Goal: Task Accomplishment & Management: Manage account settings

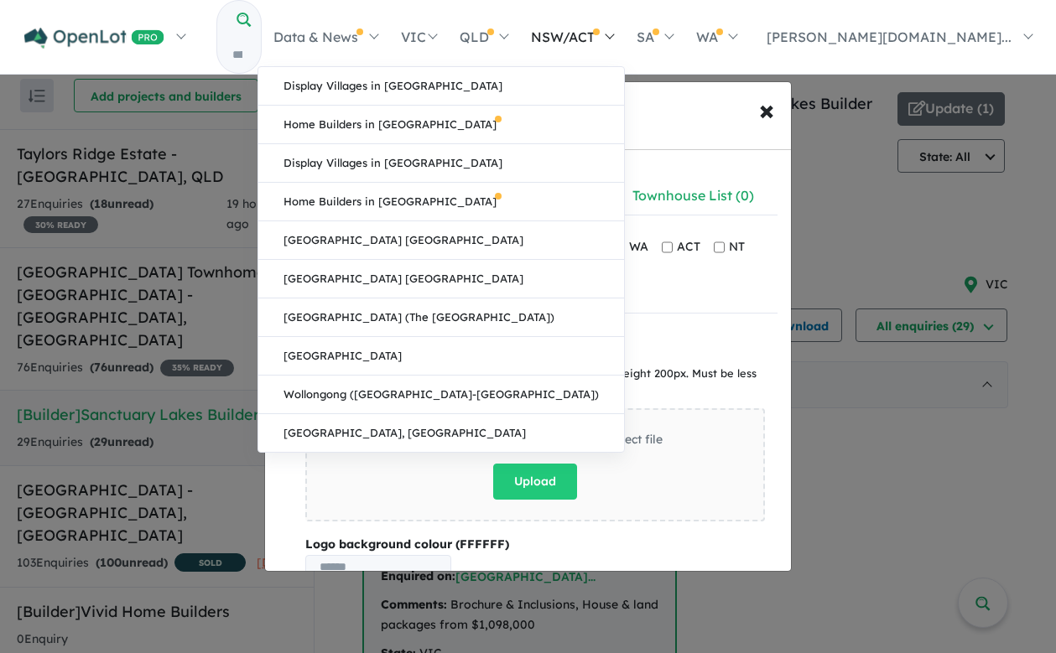
scroll to position [2, 0]
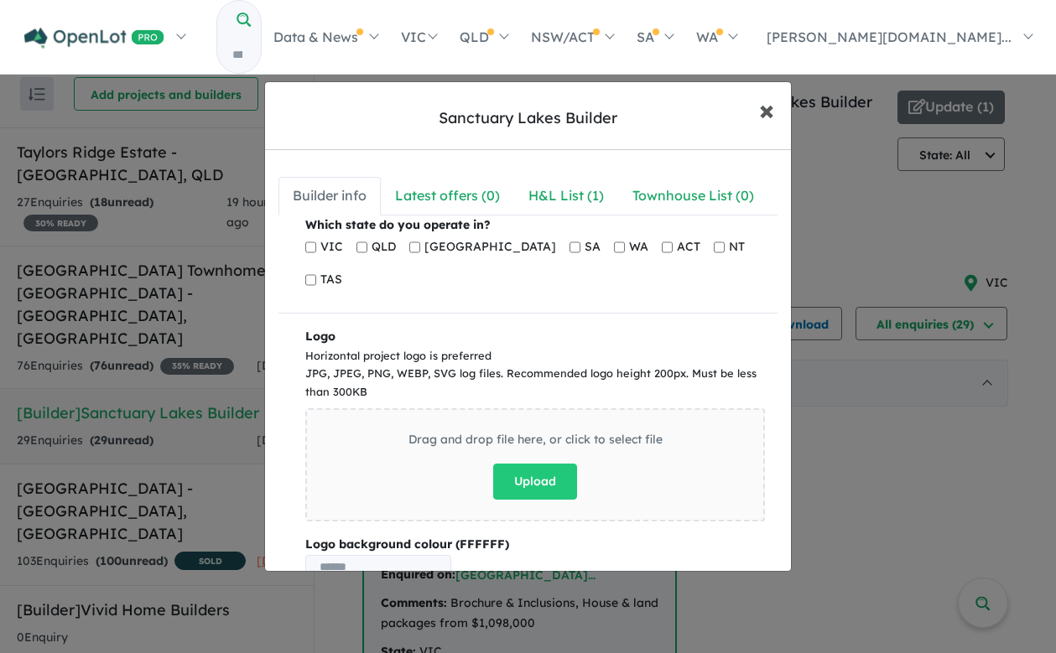
click at [772, 113] on span "×" at bounding box center [766, 109] width 15 height 36
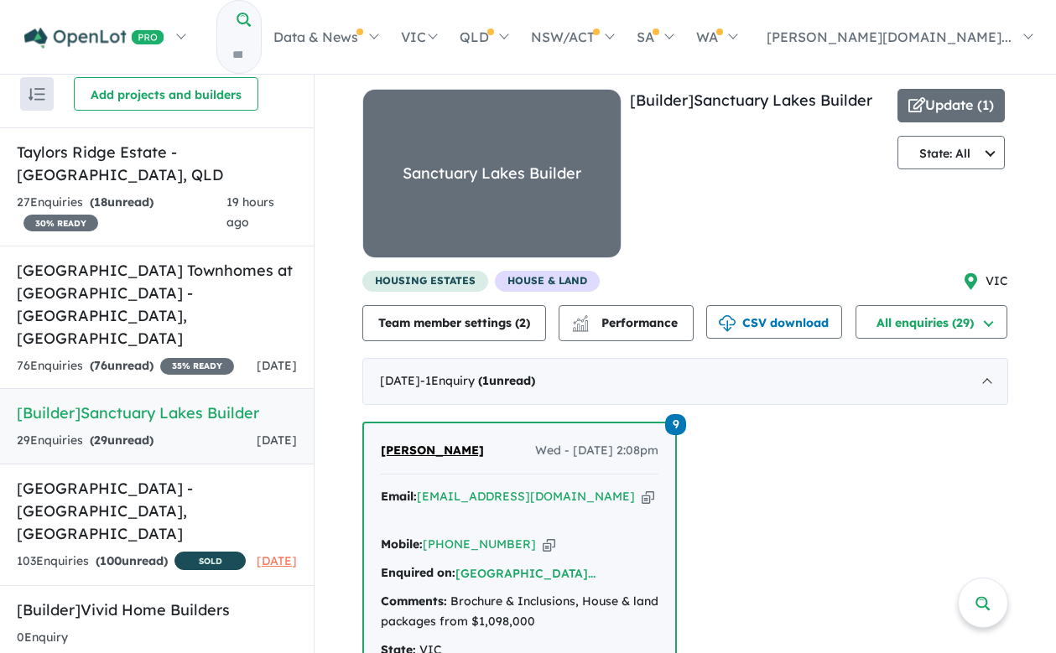
scroll to position [0, 0]
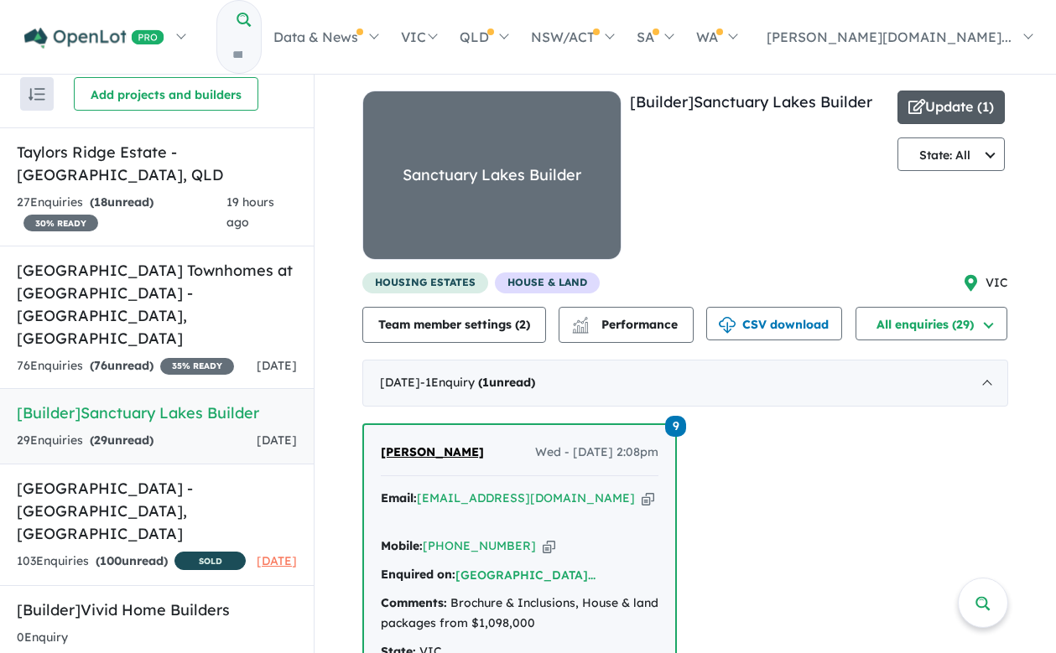
click at [933, 103] on button "Update ( 1 )" at bounding box center [950, 108] width 107 height 34
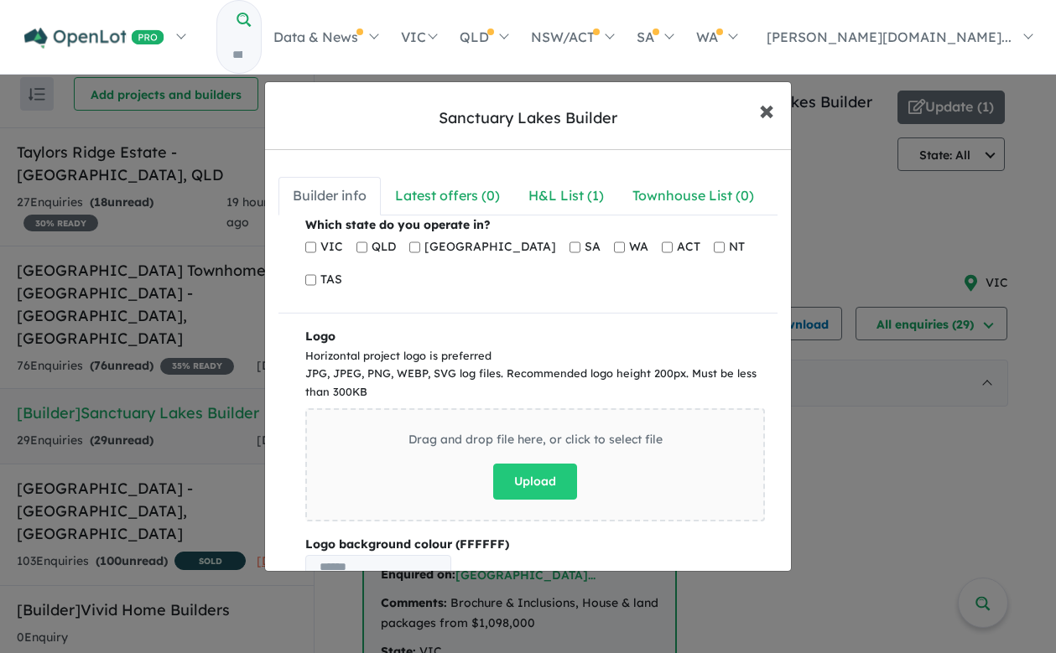
click at [762, 101] on span "×" at bounding box center [766, 109] width 15 height 36
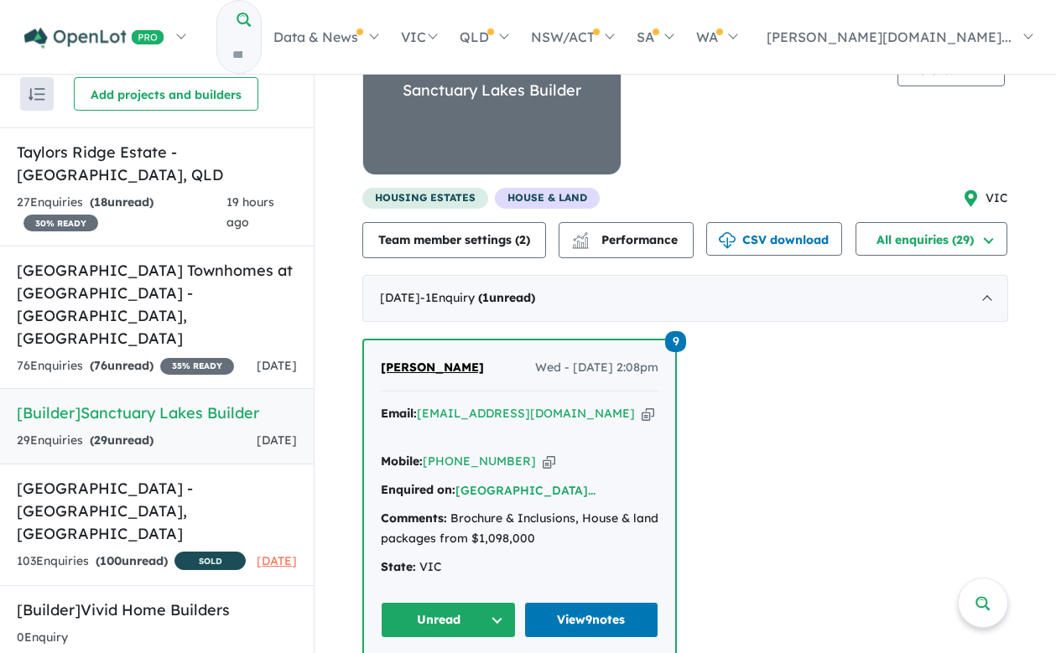
scroll to position [99, 0]
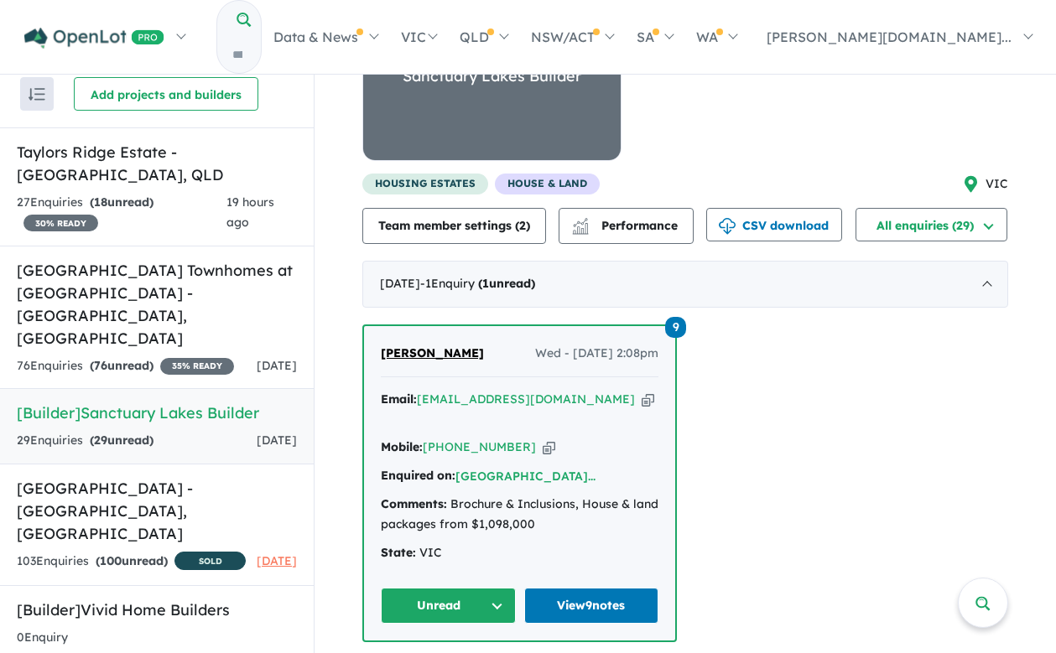
click at [476, 438] on div "Mobile: [PHONE_NUMBER] Copied!" at bounding box center [520, 448] width 278 height 20
click at [599, 350] on span "Wed - [DATE] 2:08pm" at bounding box center [596, 354] width 123 height 20
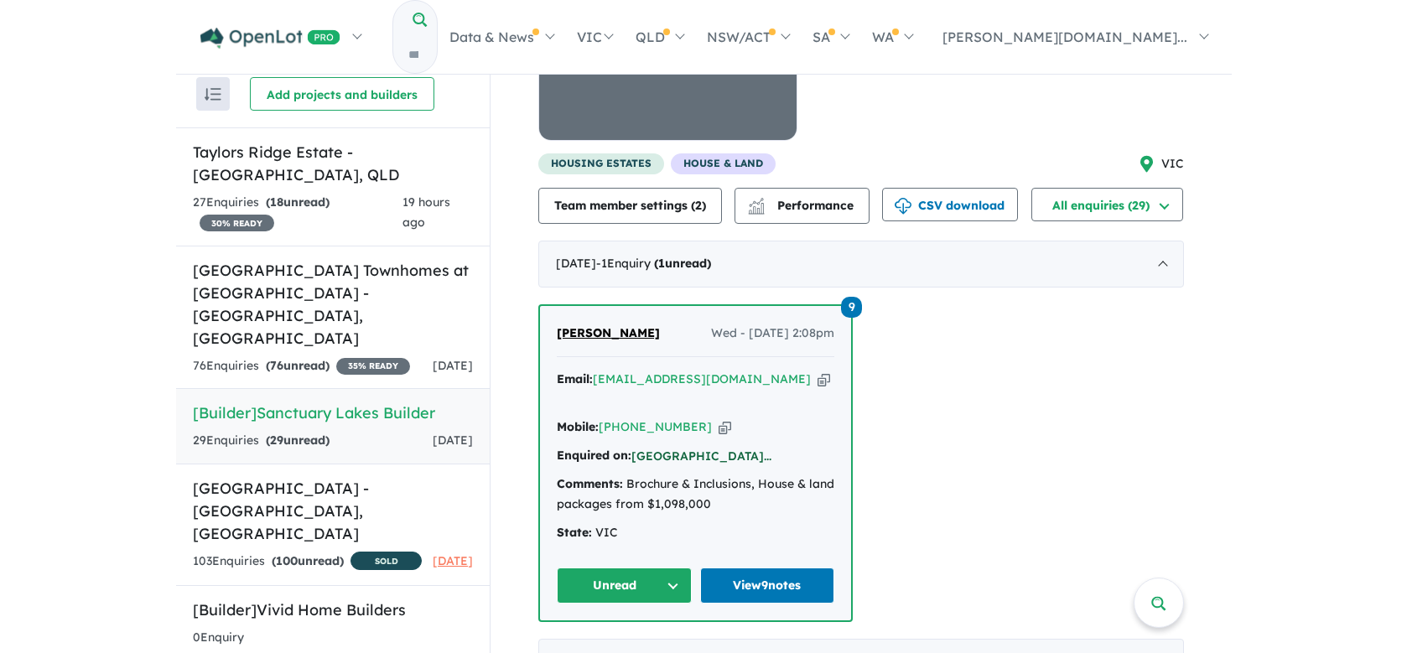
scroll to position [125, 0]
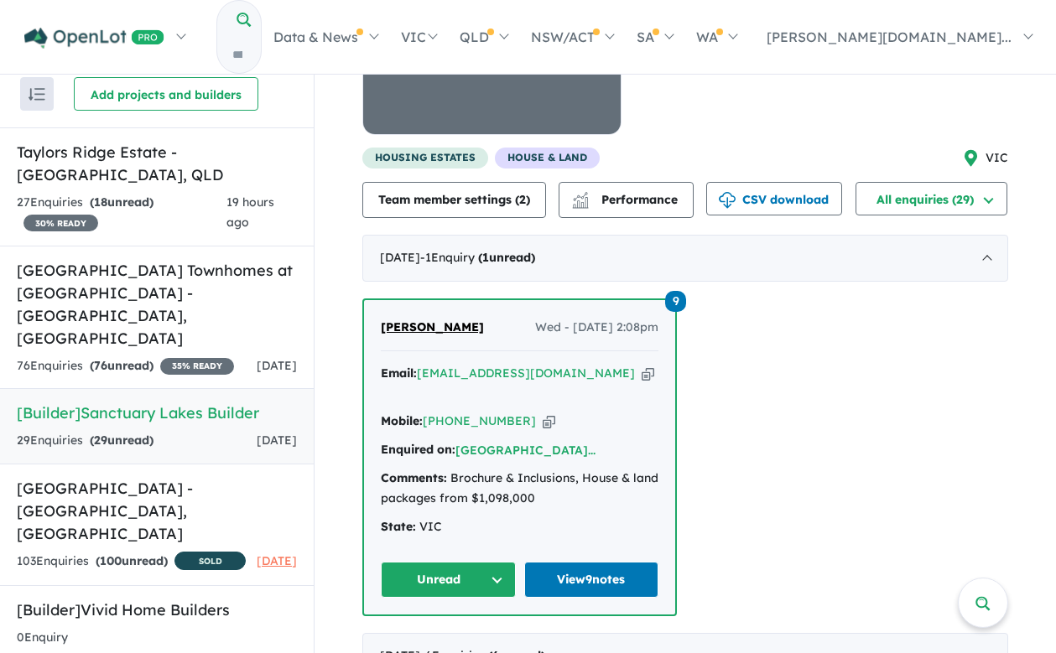
click at [587, 344] on div "[PERSON_NAME] Wed - [DATE] 2:08pm" at bounding box center [520, 335] width 278 height 34
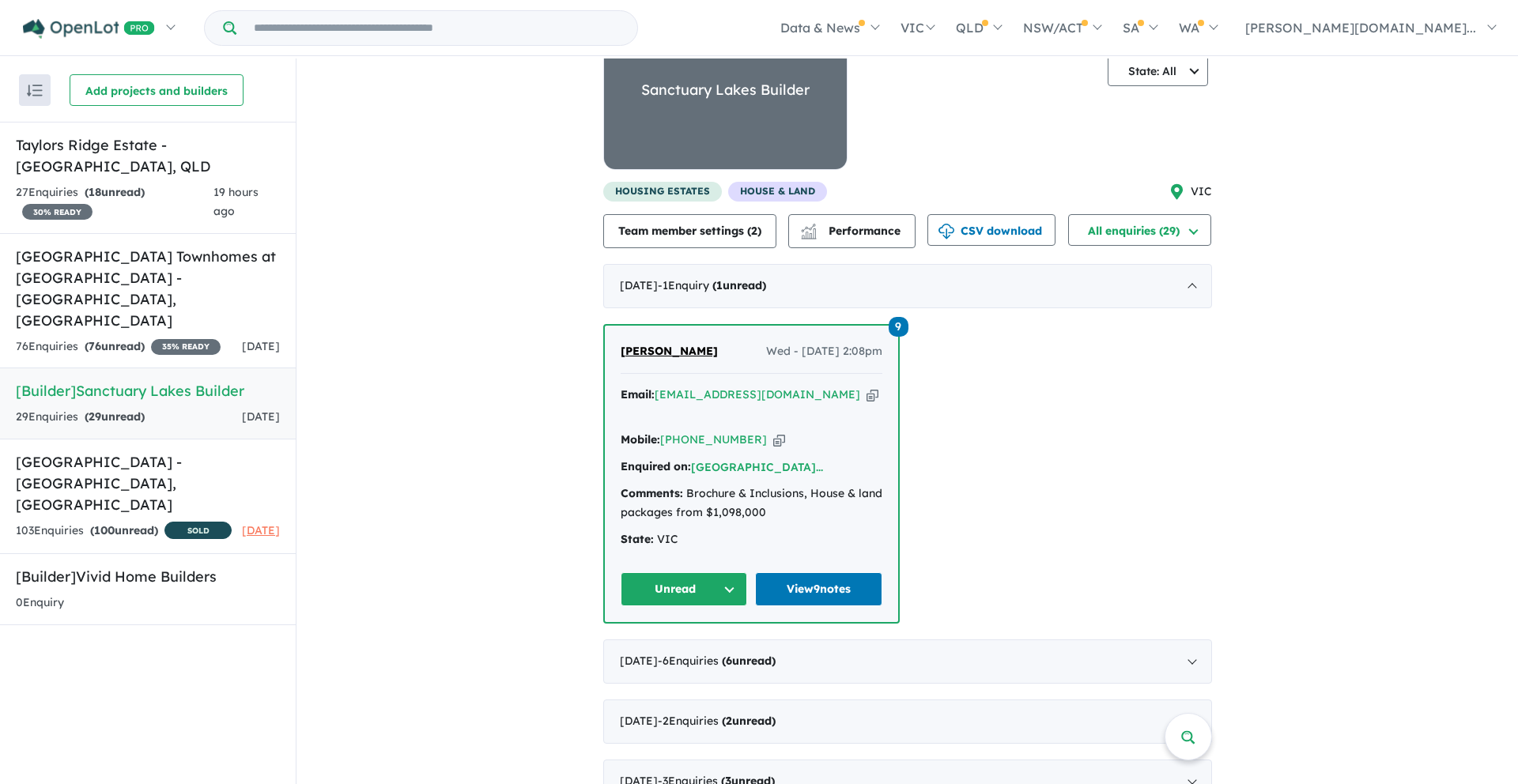
scroll to position [77, 0]
drag, startPoint x: 680, startPoint y: 618, endPoint x: 695, endPoint y: 646, distance: 31.8
click at [681, 615] on div "[DATE] - 1 Enquir y ( 1 unread) 9 [PERSON_NAME] Wed - [DATE] 2:08pm Email: [EMA…" at bounding box center [908, 652] width 609 height 779
click at [699, 615] on span "- 6 Enquir ies ( 6 unread)" at bounding box center [717, 660] width 118 height 14
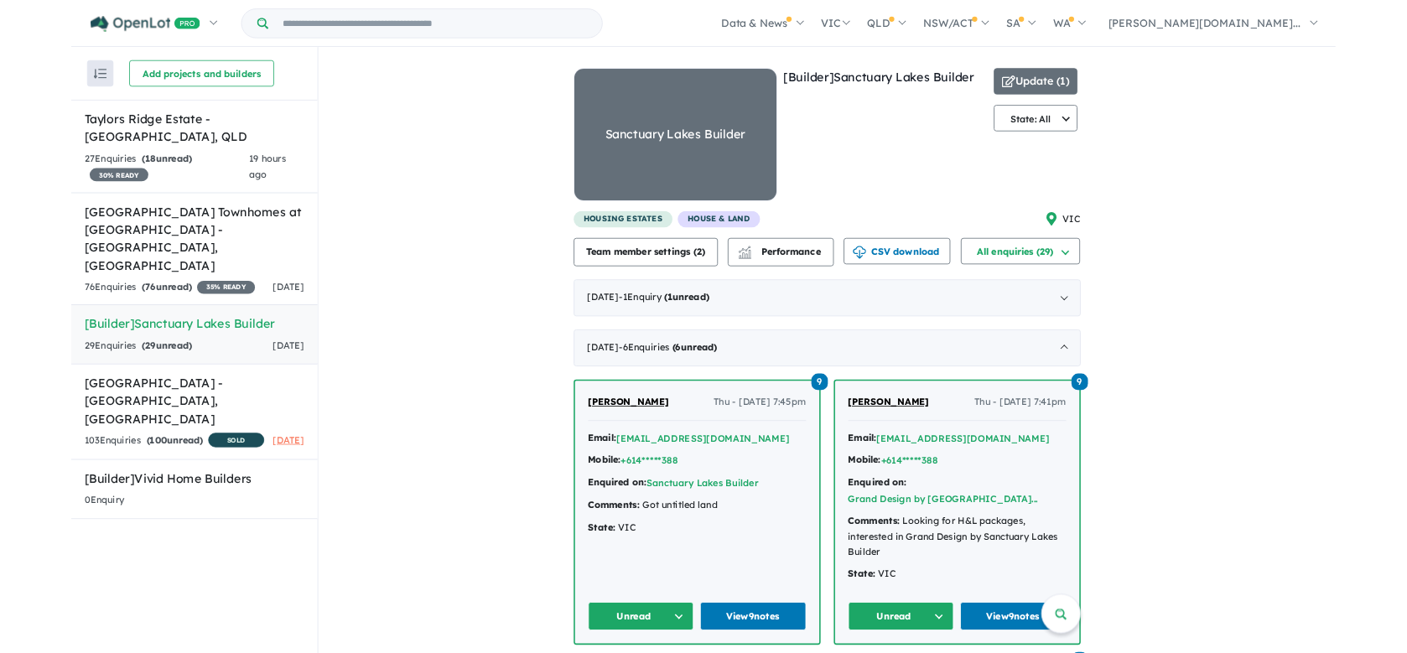
scroll to position [5, 0]
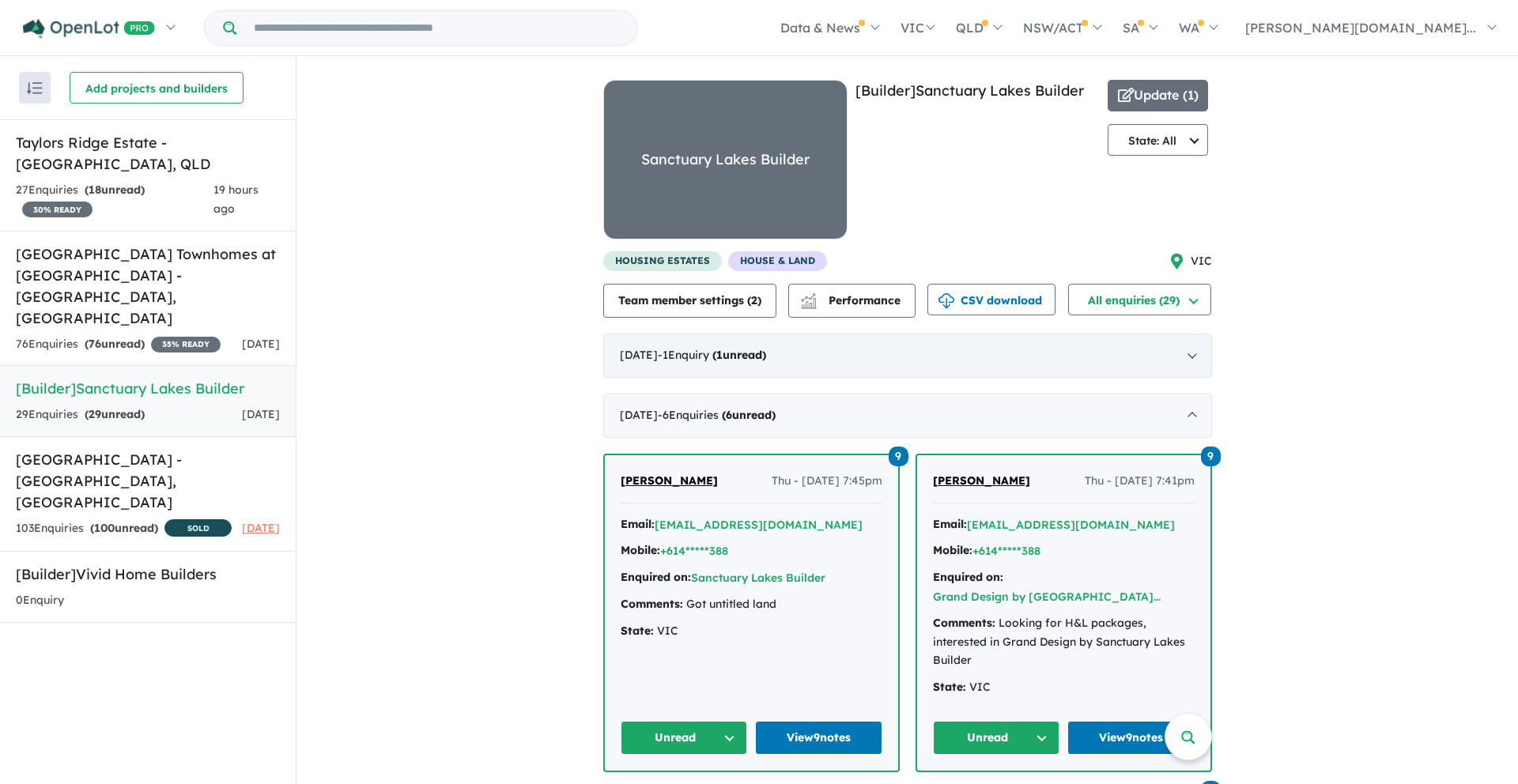
click at [745, 343] on div "[DATE] - 1 Enquir y ( 1 unread)" at bounding box center [908, 355] width 609 height 44
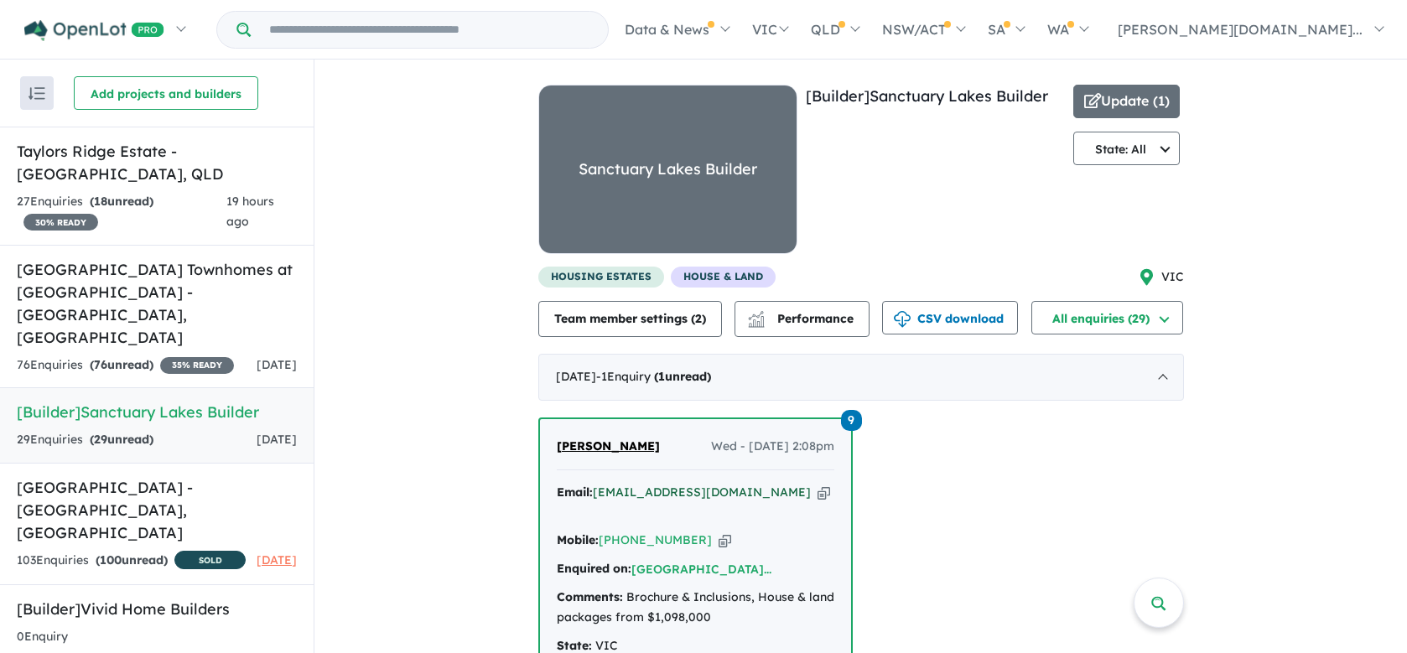
drag, startPoint x: 687, startPoint y: 528, endPoint x: 699, endPoint y: 498, distance: 32.4
click at [687, 531] on div "Mobile: [PHONE_NUMBER] Copied!" at bounding box center [696, 541] width 278 height 20
click at [725, 459] on div "[PERSON_NAME] Wed - [DATE] 2:08pm" at bounding box center [696, 454] width 278 height 34
click at [731, 449] on span "Wed - [DATE] 2:08pm" at bounding box center [772, 447] width 123 height 20
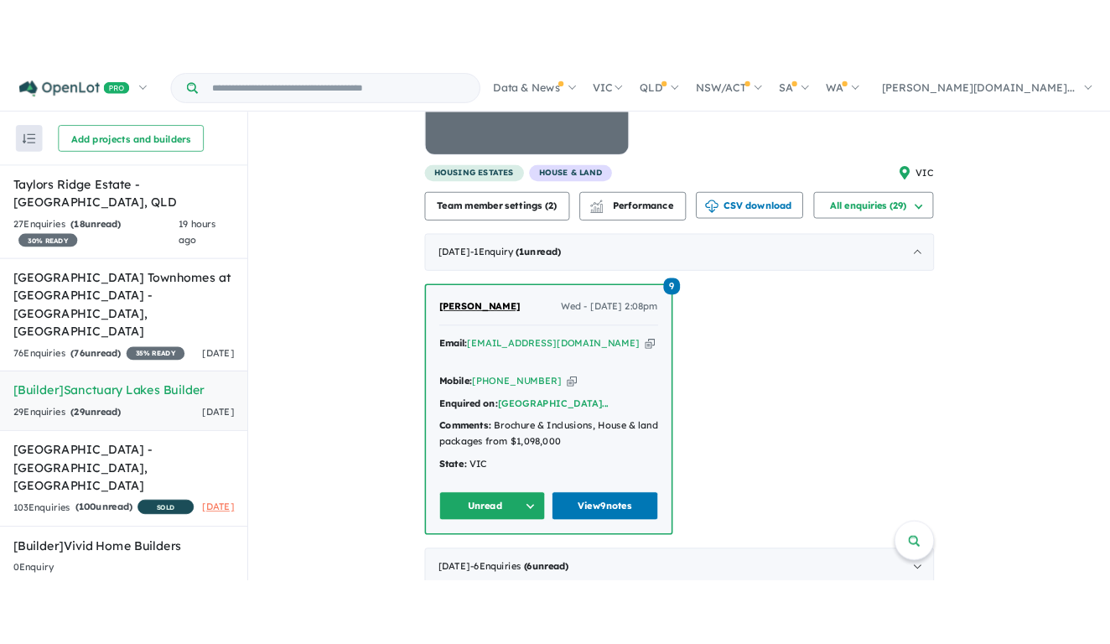
scroll to position [161, 0]
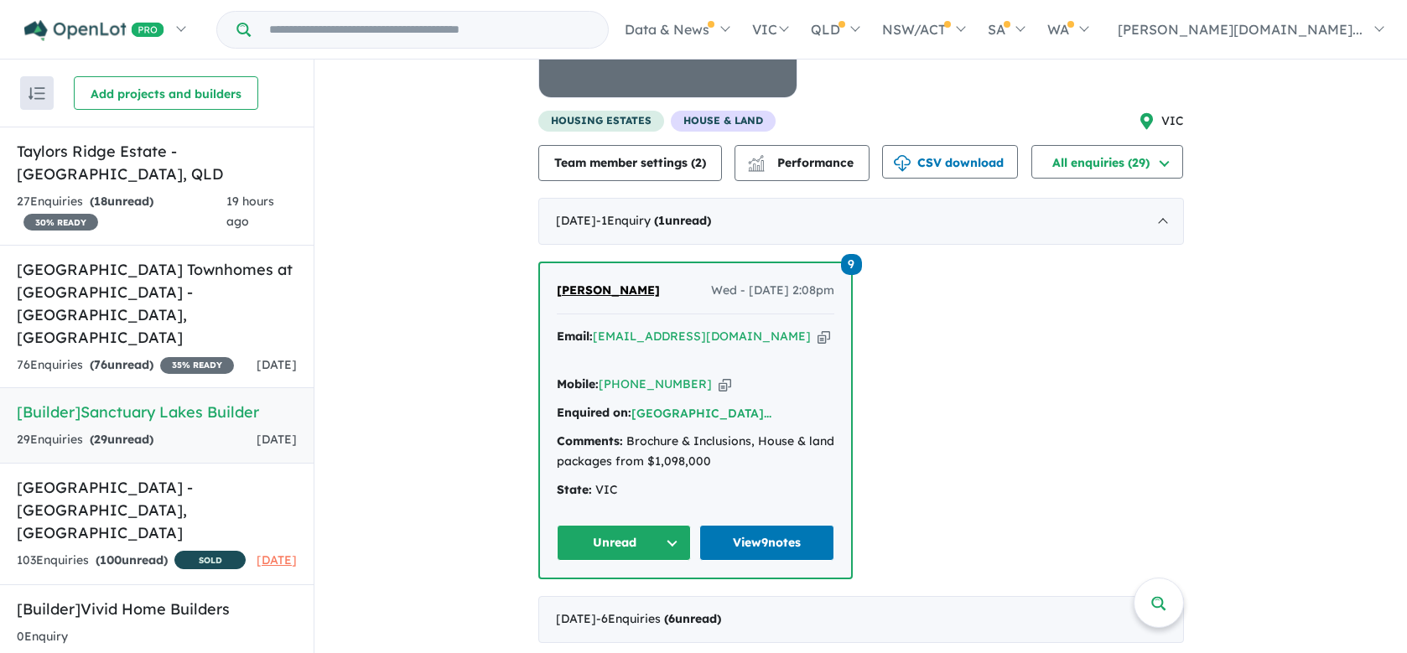
click at [632, 525] on button "Unread" at bounding box center [624, 543] width 135 height 36
click at [817, 525] on link "View 9 notes" at bounding box center [767, 543] width 135 height 36
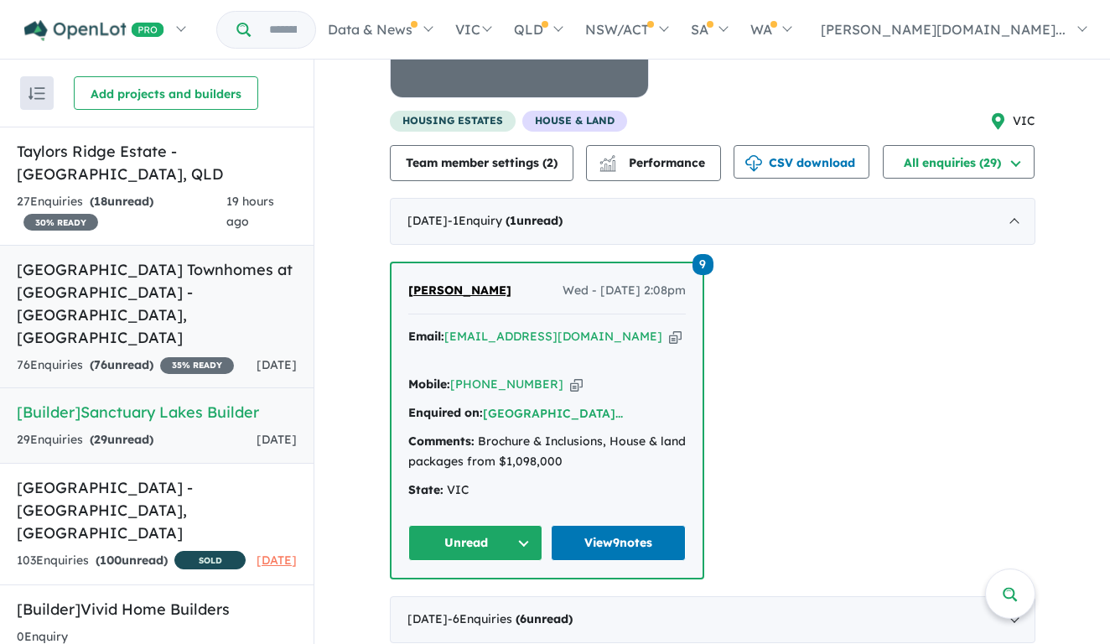
click at [221, 287] on h5 "[GEOGRAPHIC_DATA] Townhomes at [GEOGRAPHIC_DATA] - [GEOGRAPHIC_DATA] , [GEOGRAP…" at bounding box center [157, 303] width 280 height 91
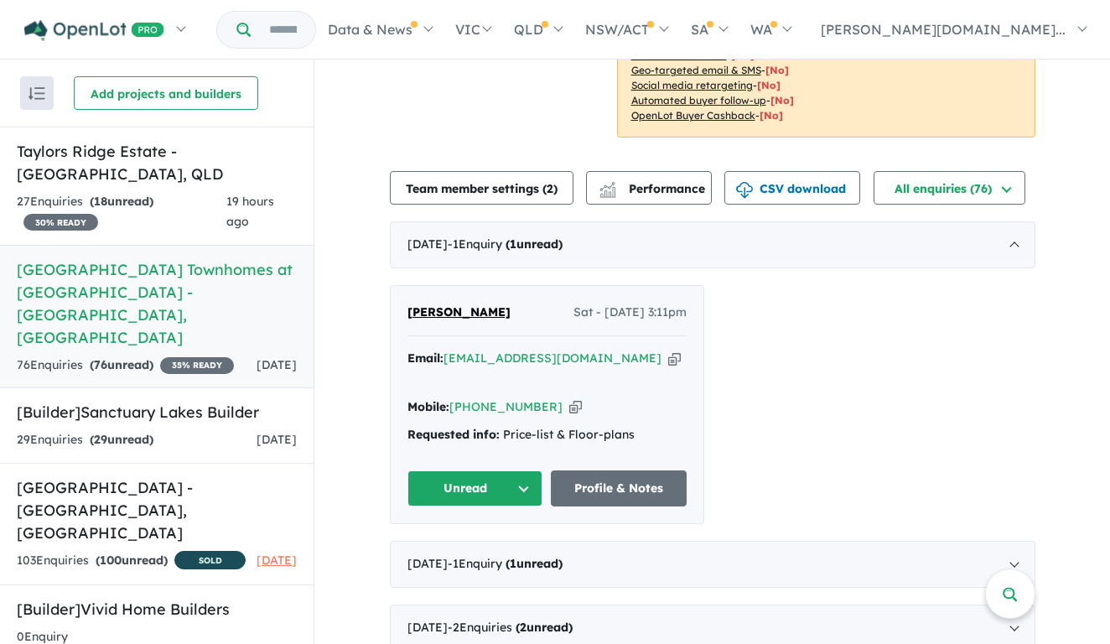
scroll to position [496, 0]
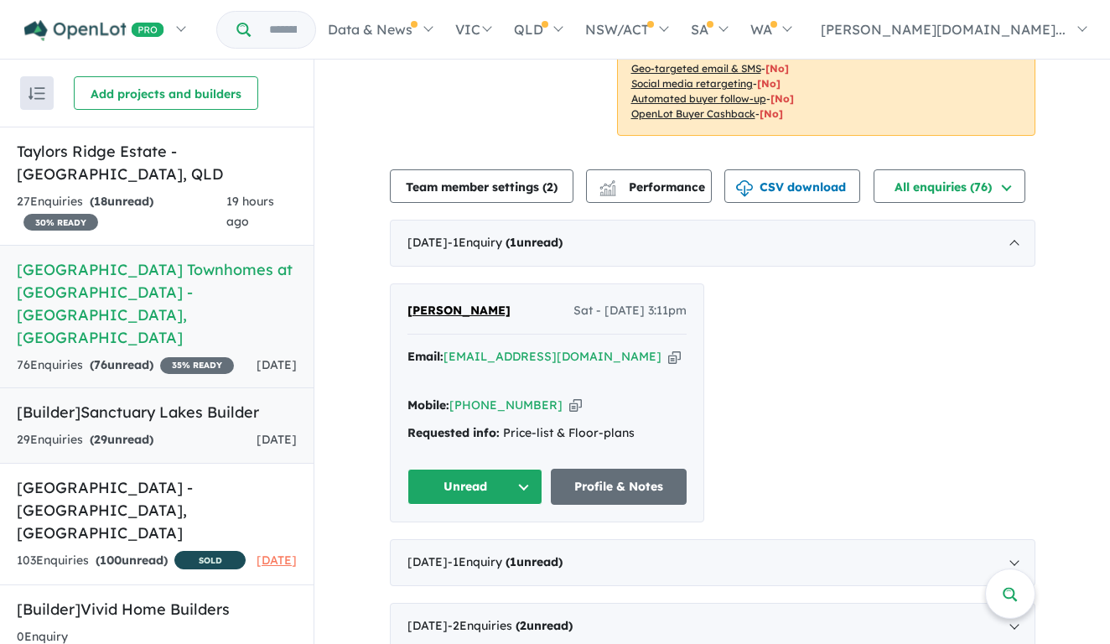
click at [257, 432] on span "[DATE]" at bounding box center [277, 439] width 40 height 15
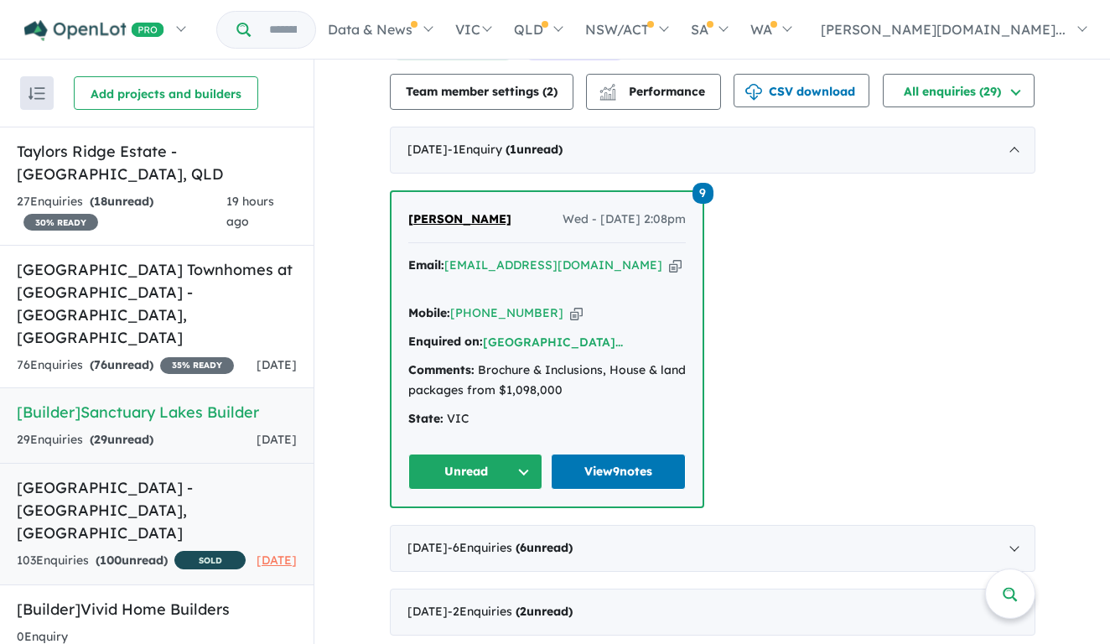
scroll to position [235, 0]
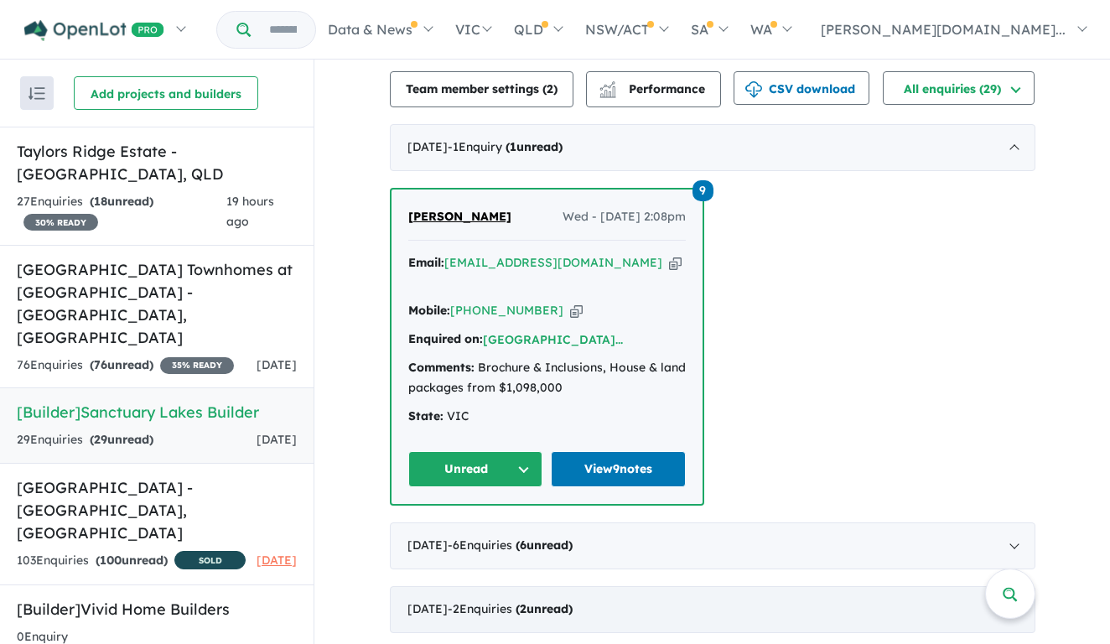
click at [565, 538] on strong "( 6 unread)" at bounding box center [544, 545] width 57 height 15
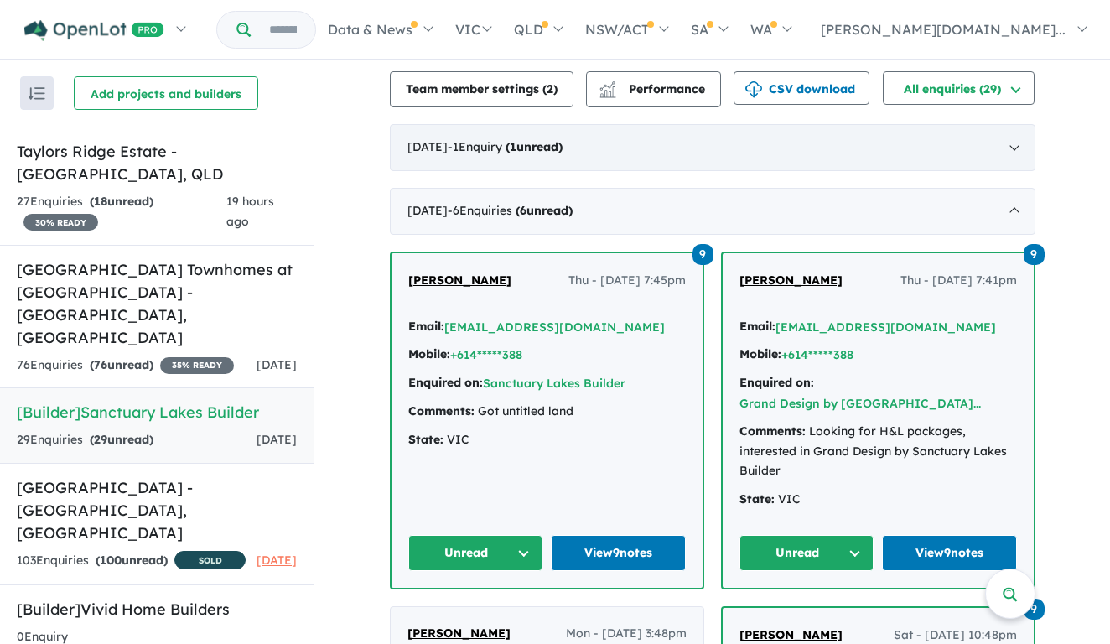
click at [613, 157] on div "[DATE] - 1 Enquir y ( 1 unread)" at bounding box center [713, 147] width 646 height 47
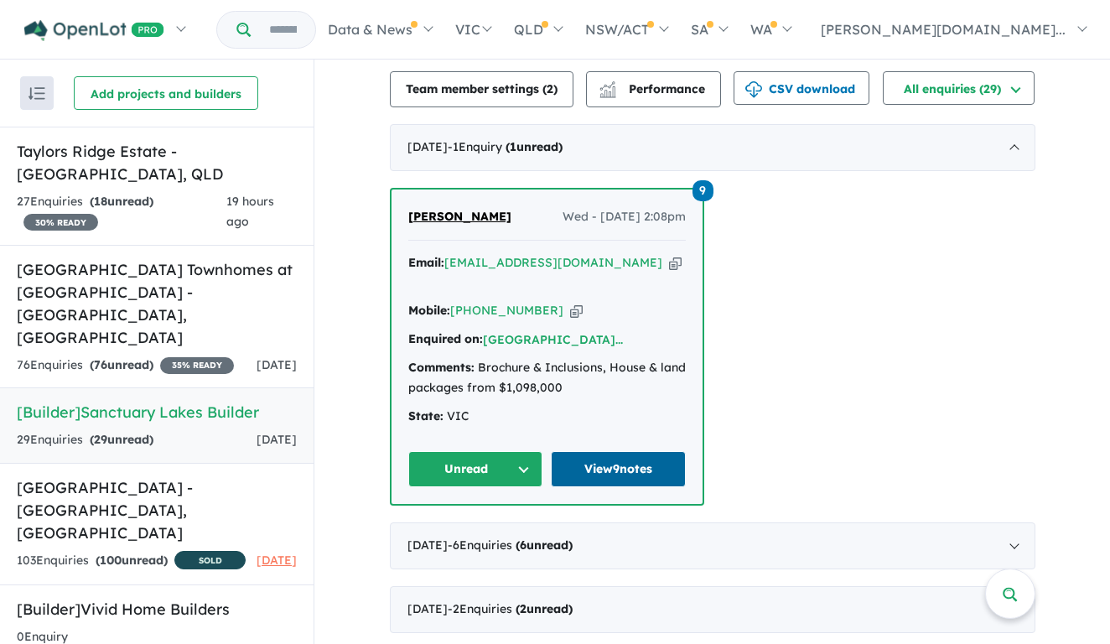
click at [636, 464] on link "View 9 notes" at bounding box center [618, 469] width 135 height 36
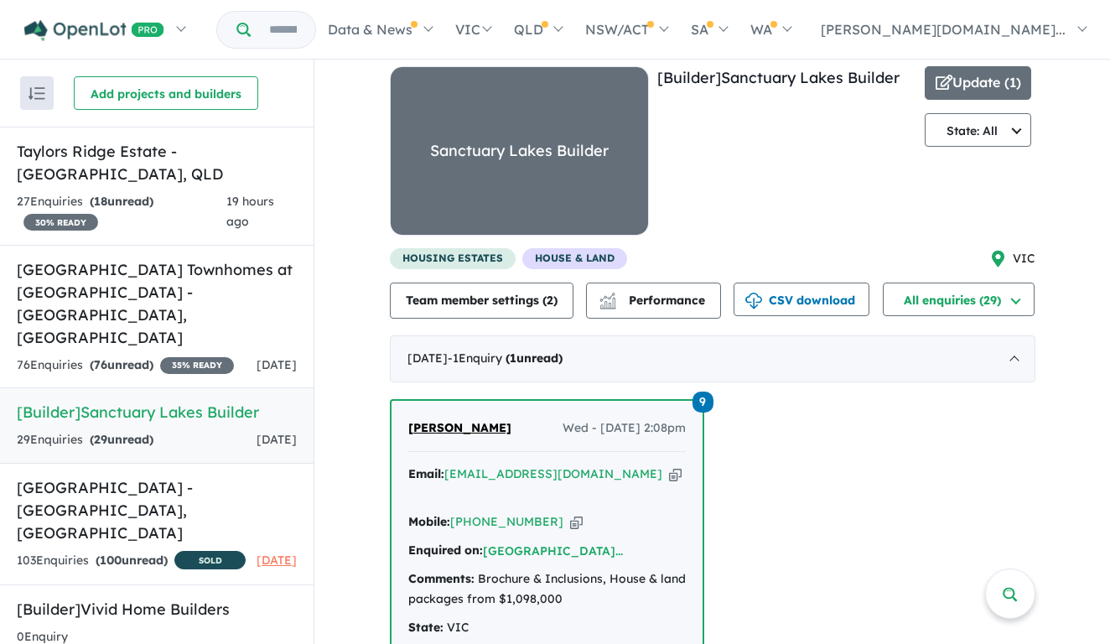
scroll to position [15, 0]
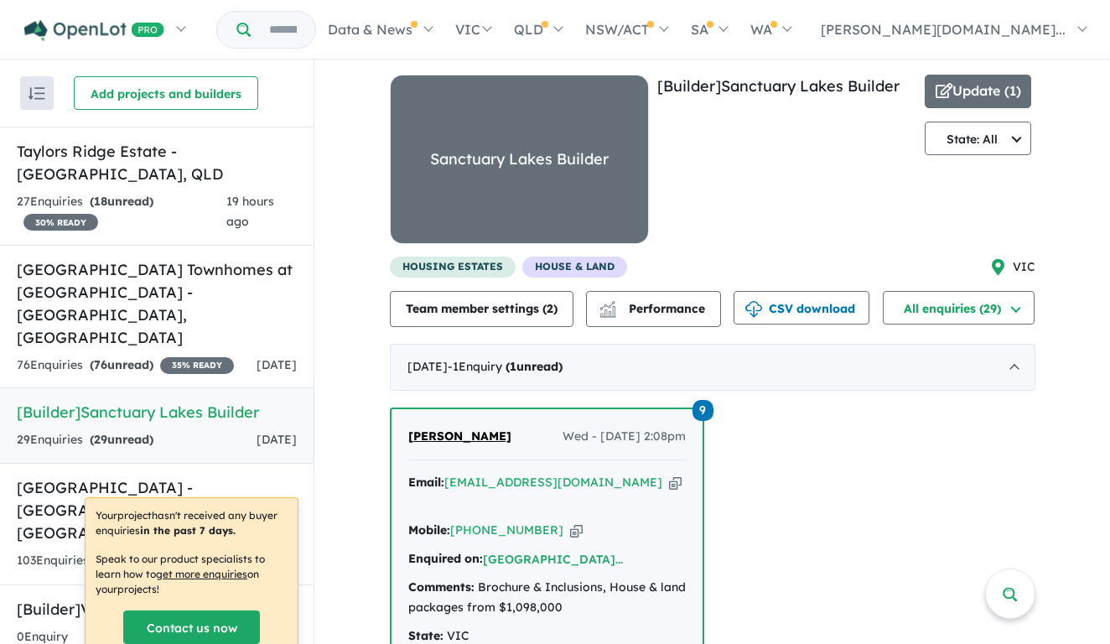
click at [808, 482] on div "9 [PERSON_NAME] Wed - [DATE] 2:08pm Email: [EMAIL_ADDRESS][DOMAIN_NAME] Copied!…" at bounding box center [713, 567] width 646 height 319
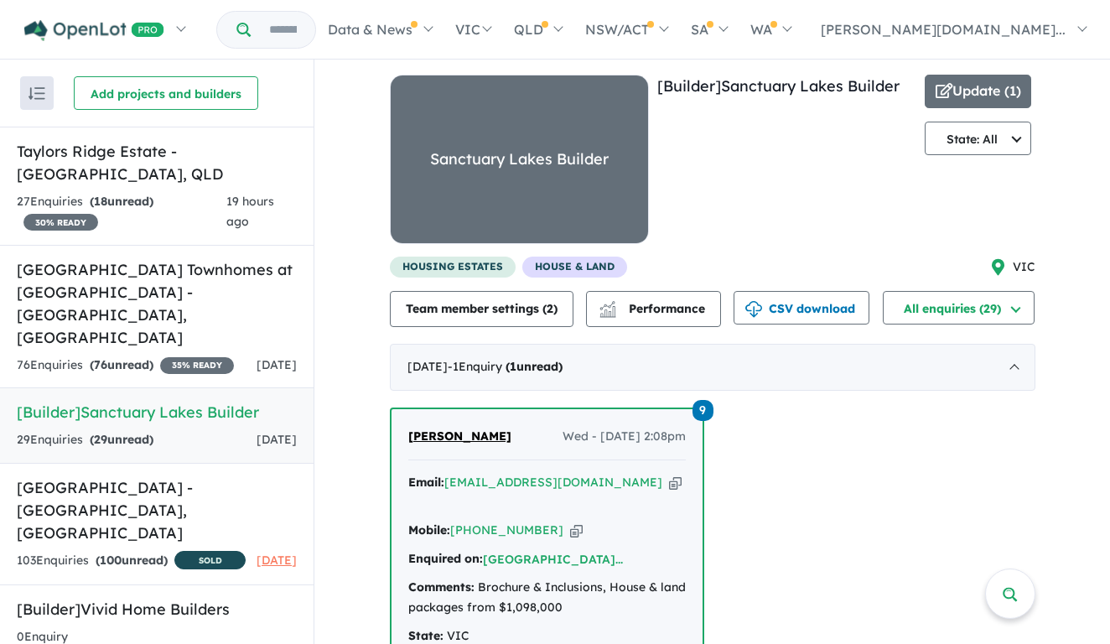
click at [427, 145] on div "Sanctuary Lakes Builder" at bounding box center [519, 159] width 257 height 168
click at [980, 89] on button "Update ( 1 )" at bounding box center [978, 92] width 107 height 34
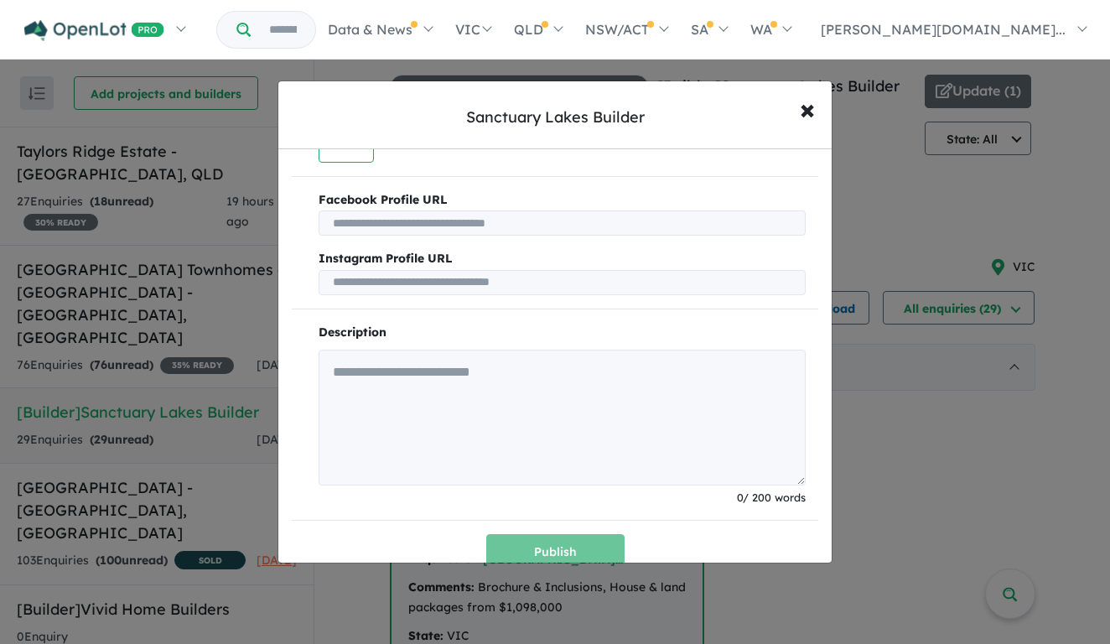
scroll to position [0, 0]
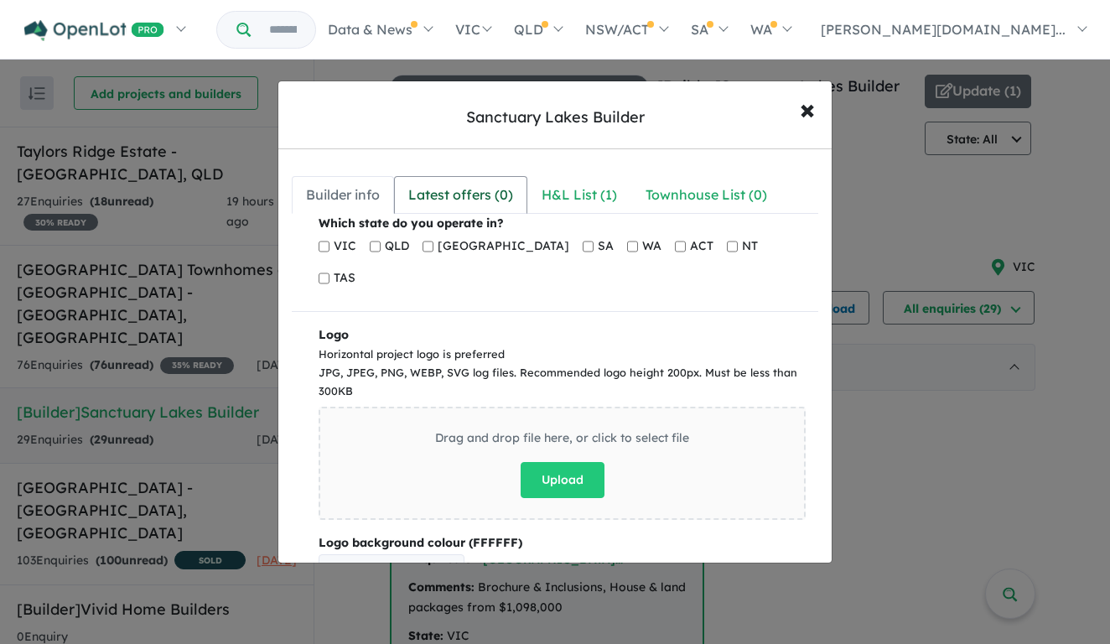
click at [462, 195] on div "Latest offers ( 0 )" at bounding box center [460, 195] width 105 height 23
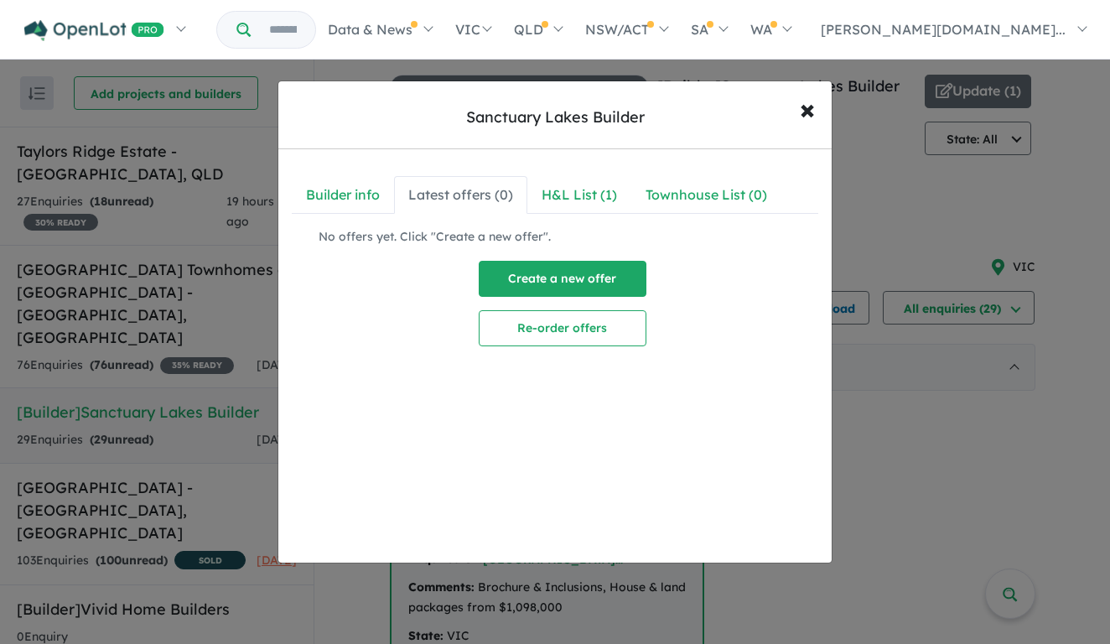
click at [551, 289] on button "Create a new offer" at bounding box center [563, 279] width 168 height 36
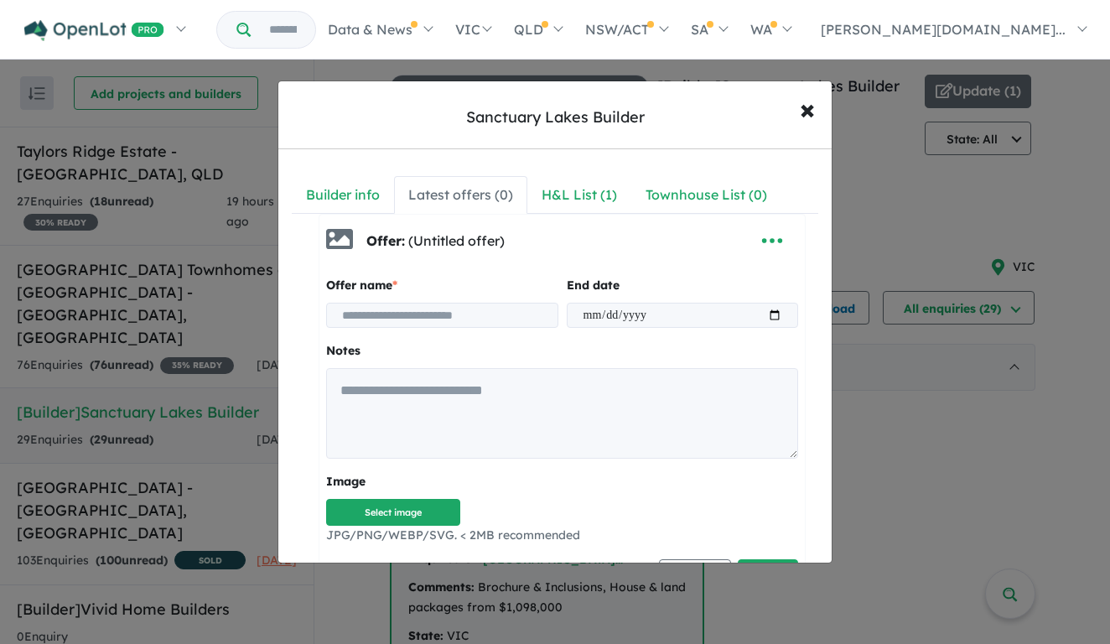
click at [417, 315] on input at bounding box center [442, 315] width 232 height 25
type input "*"
click at [419, 315] on input "**********" at bounding box center [442, 315] width 232 height 25
click at [422, 315] on input "**********" at bounding box center [442, 315] width 232 height 25
type input "**********"
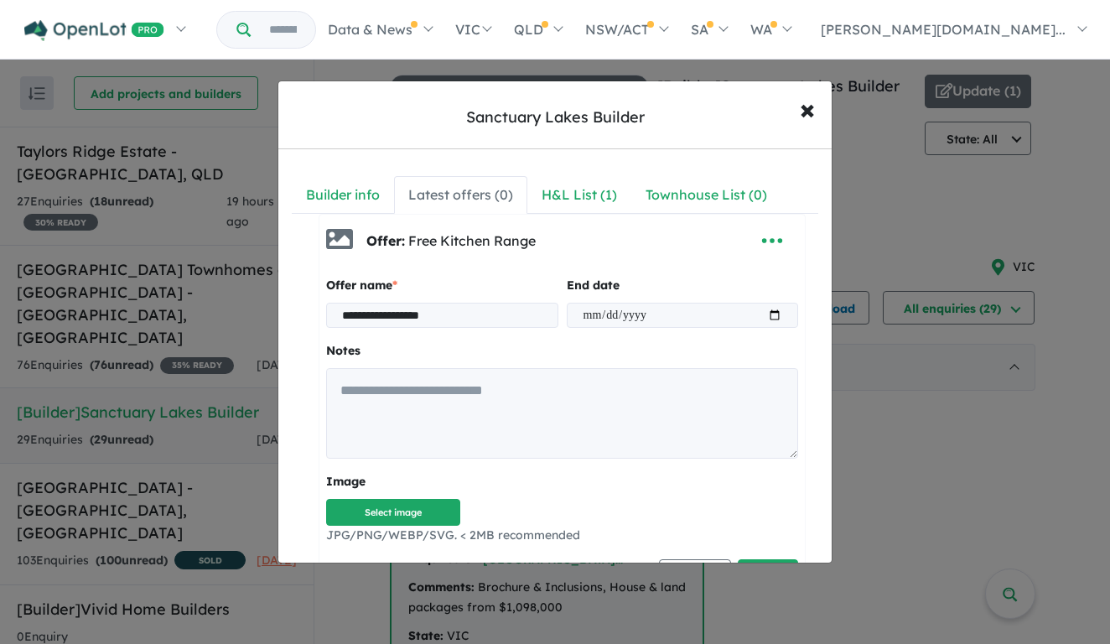
click at [623, 325] on input "date" at bounding box center [683, 315] width 232 height 25
click at [621, 320] on input "date" at bounding box center [683, 315] width 232 height 25
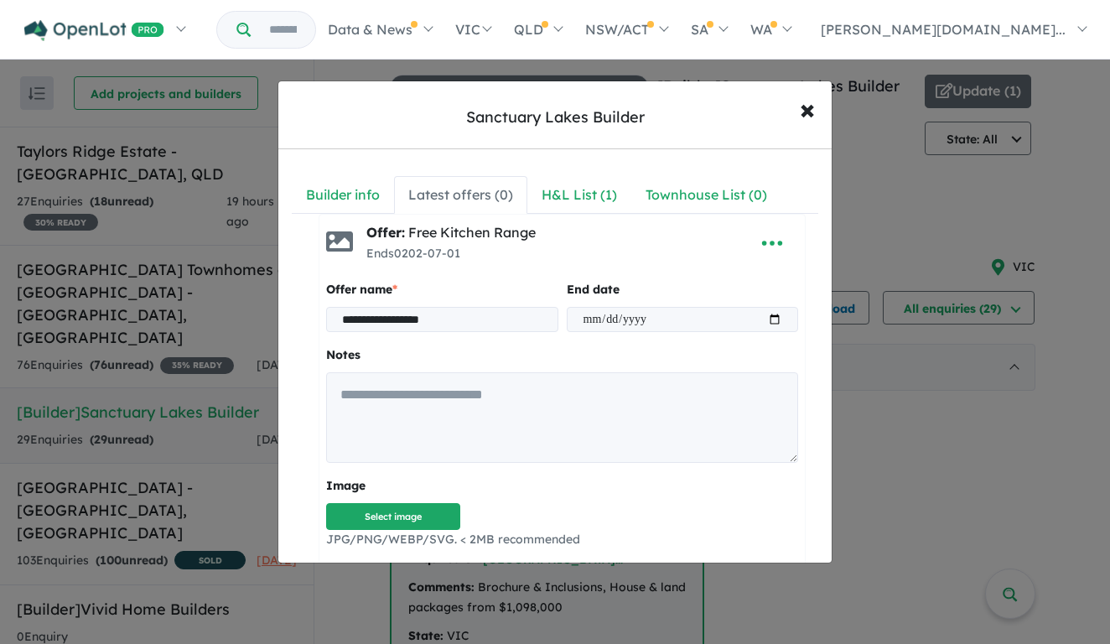
type input "**********"
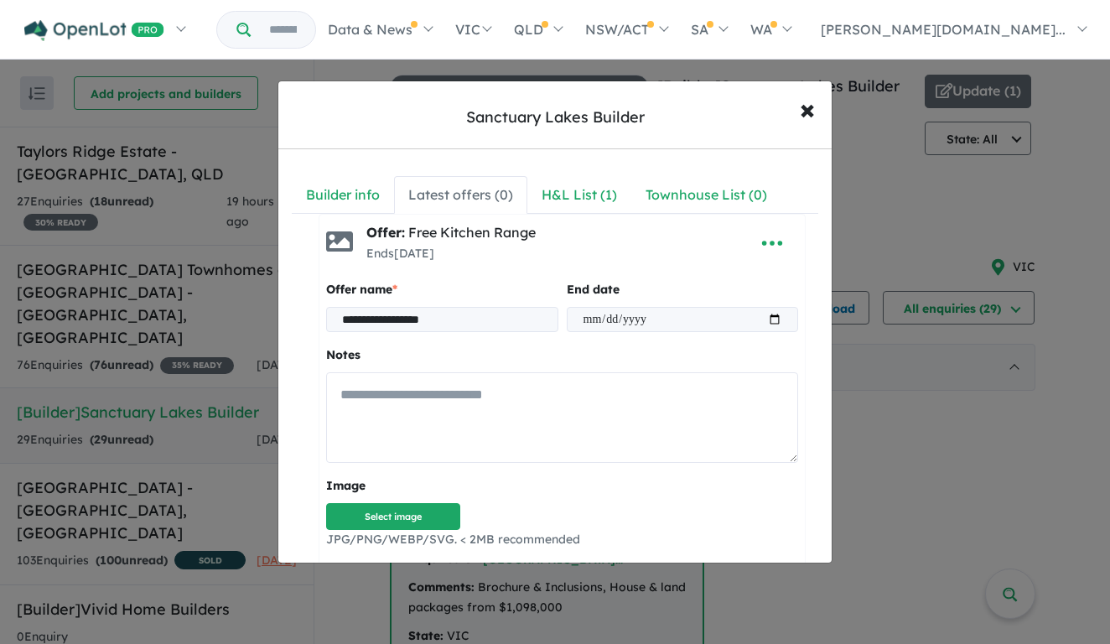
click at [433, 403] on textarea at bounding box center [562, 417] width 472 height 91
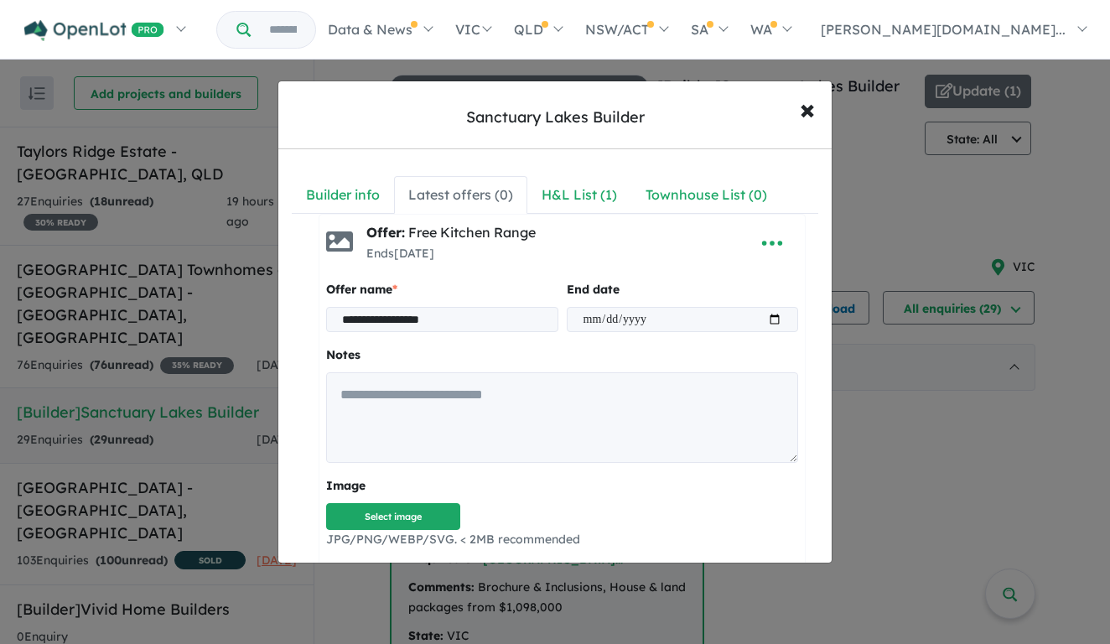
click at [441, 354] on label "Notes" at bounding box center [562, 356] width 472 height 20
click at [385, 538] on small "JPG/PNG/WEBP/SVG. < 2MB recommended" at bounding box center [562, 540] width 472 height 20
click at [390, 519] on button "Select image" at bounding box center [393, 517] width 134 height 28
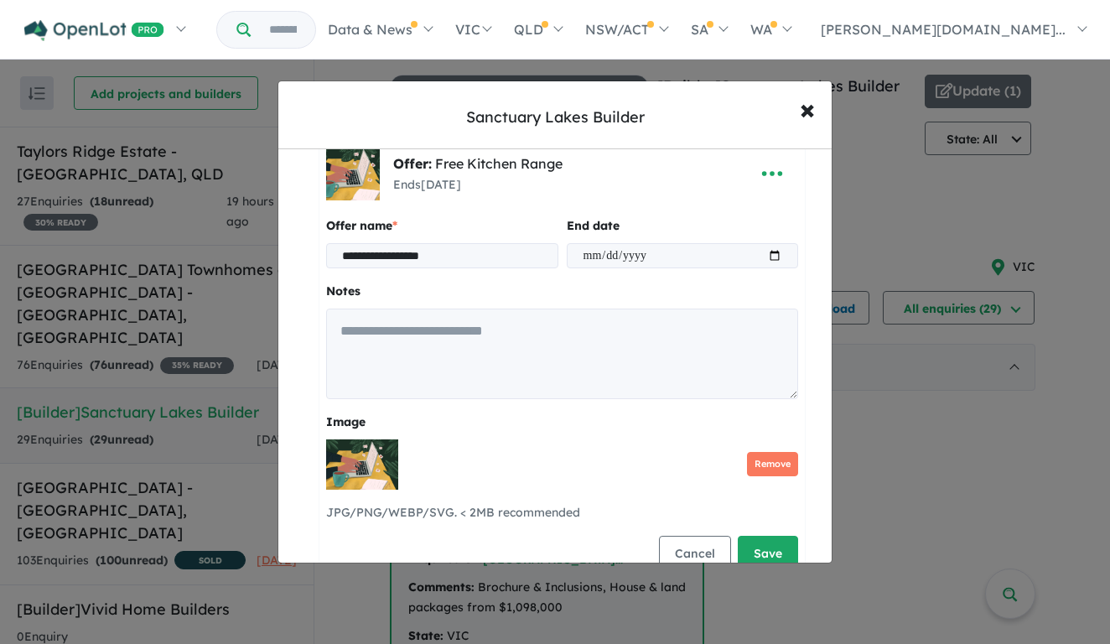
scroll to position [77, 0]
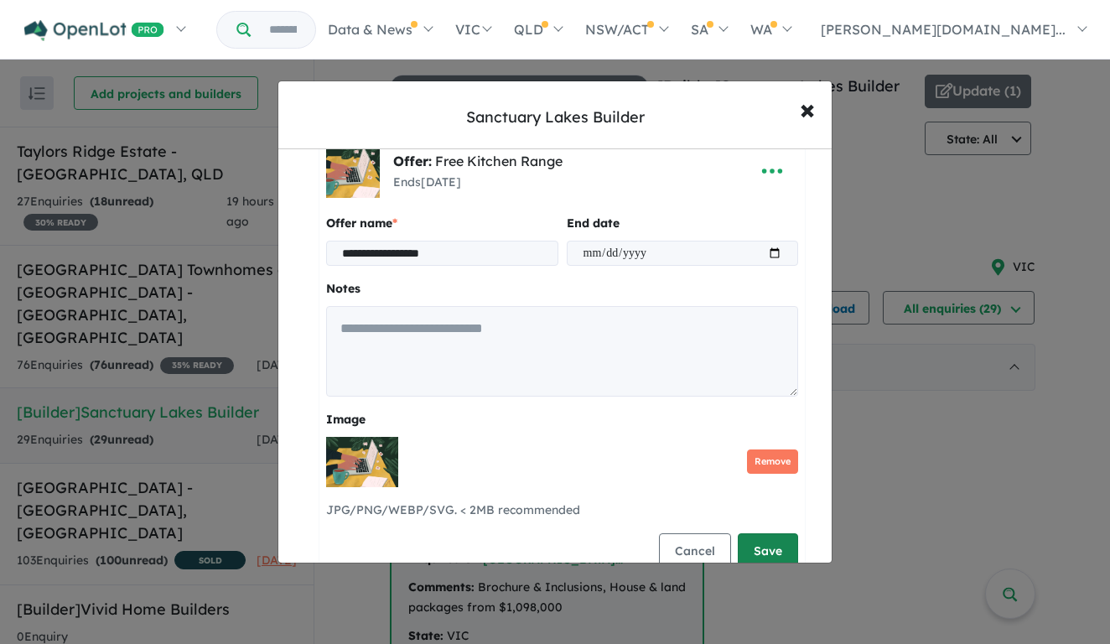
click at [758, 544] on button "Save" at bounding box center [768, 551] width 60 height 36
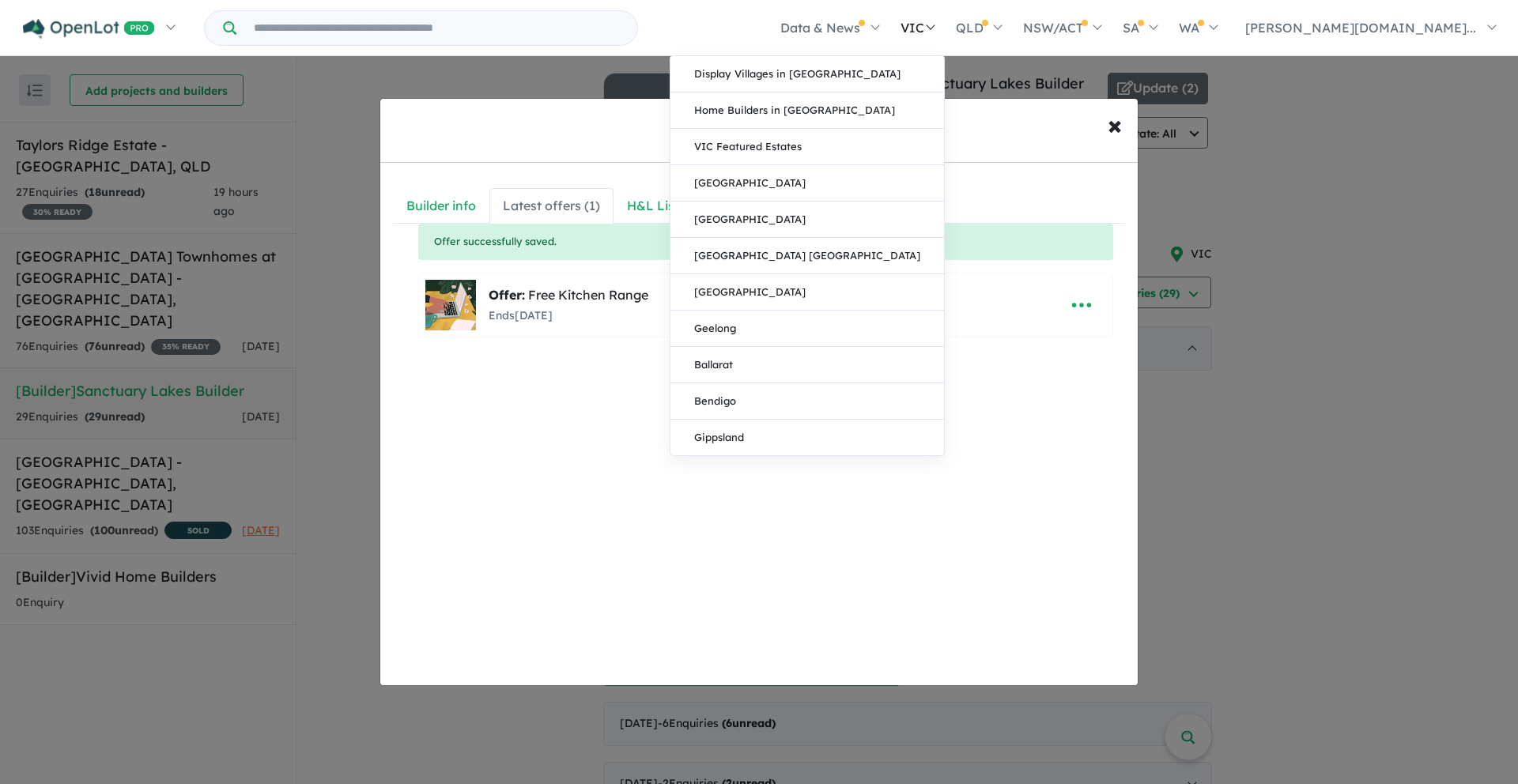
scroll to position [14, 0]
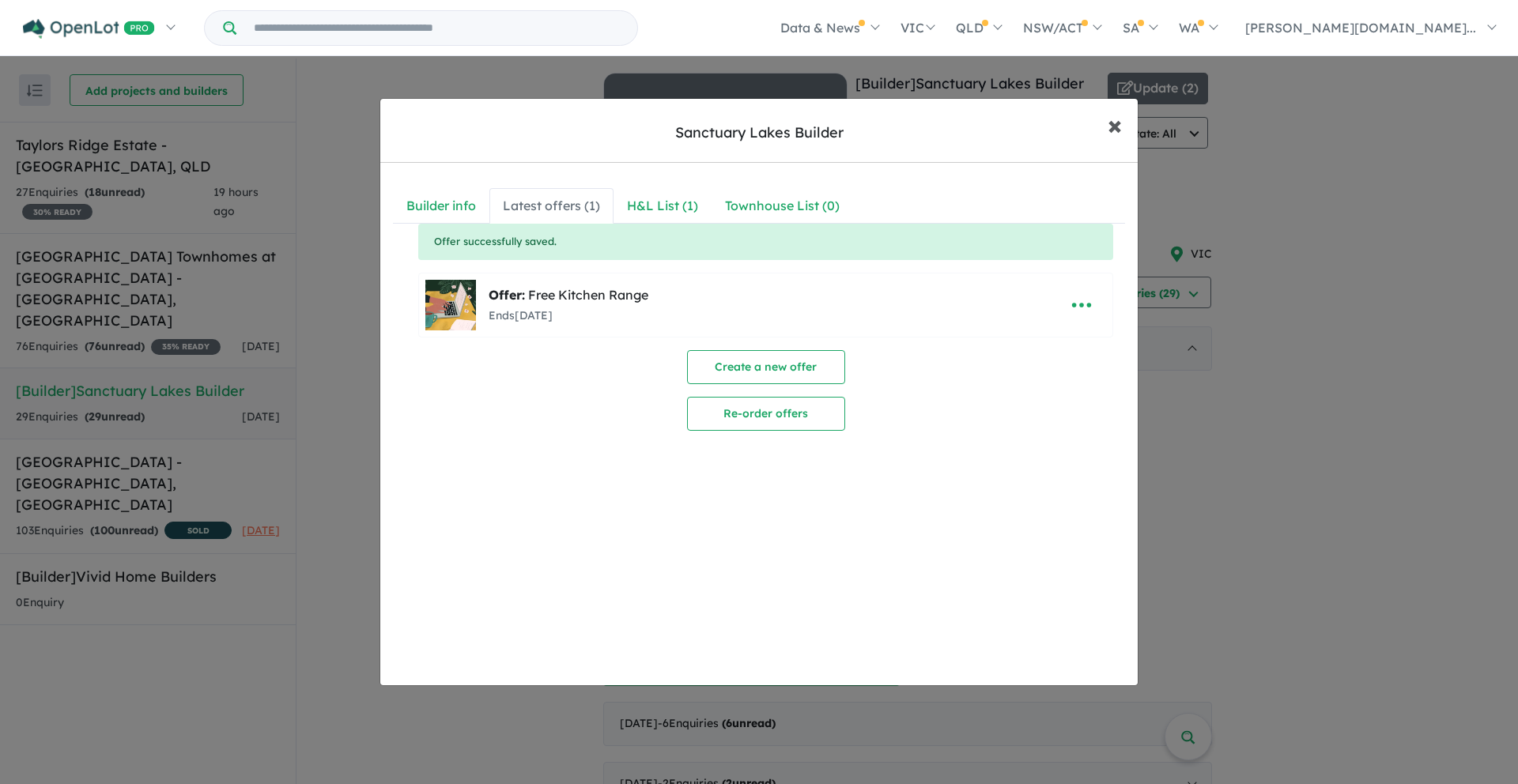
click at [995, 119] on span "×" at bounding box center [1114, 124] width 14 height 34
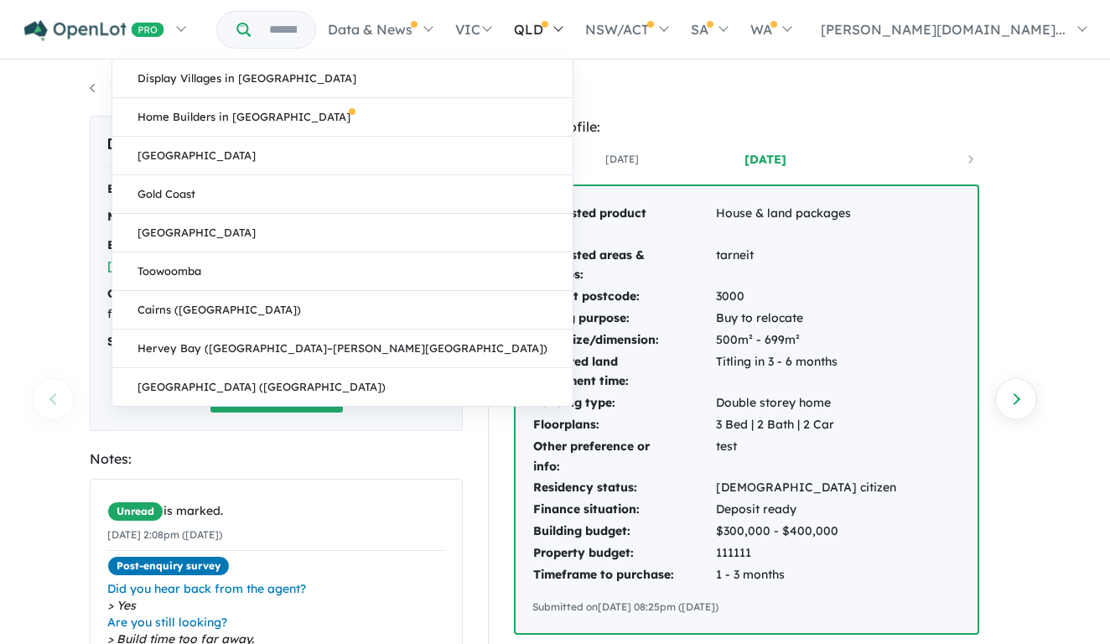
scroll to position [0, 124]
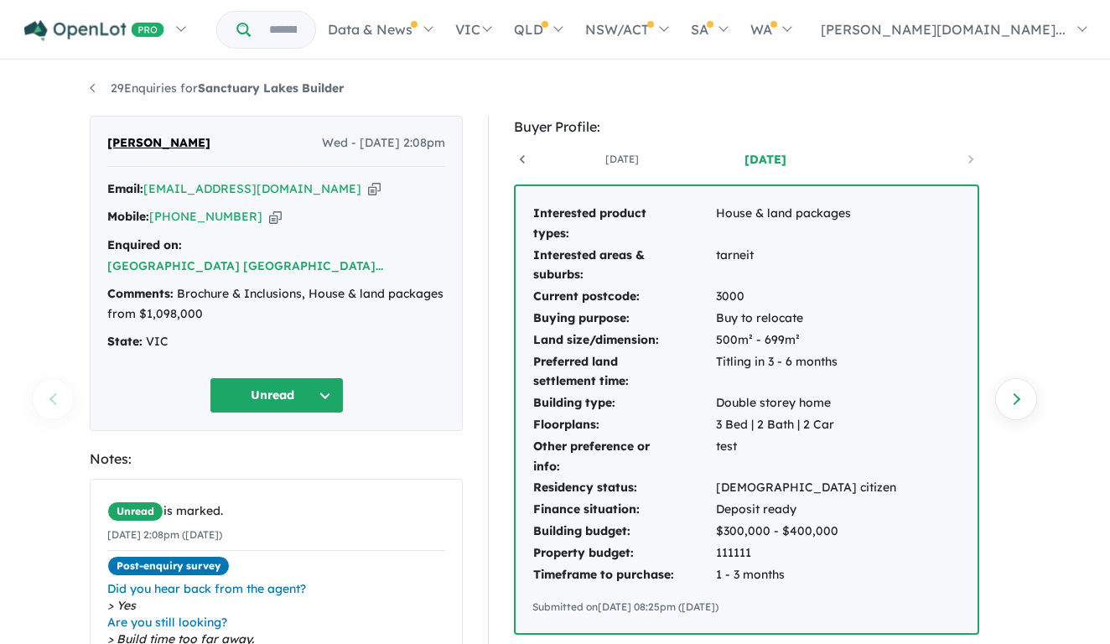
click at [918, 117] on div "Buyer Profile:" at bounding box center [747, 127] width 466 height 23
click at [274, 41] on input "Try estate name, suburb, builder or developer" at bounding box center [283, 30] width 58 height 36
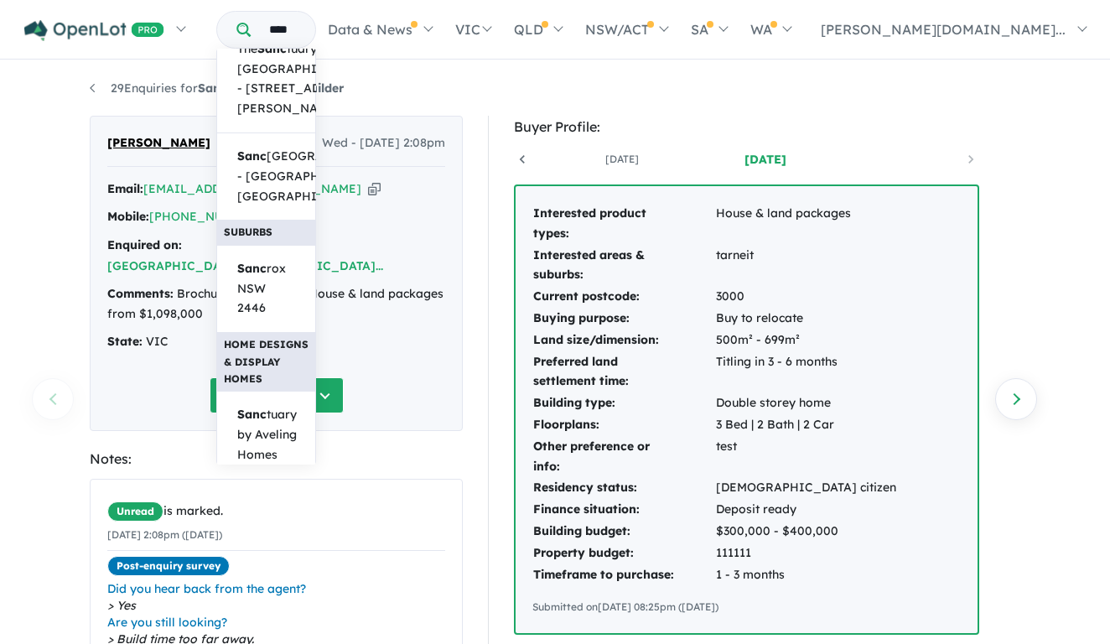
scroll to position [392, 0]
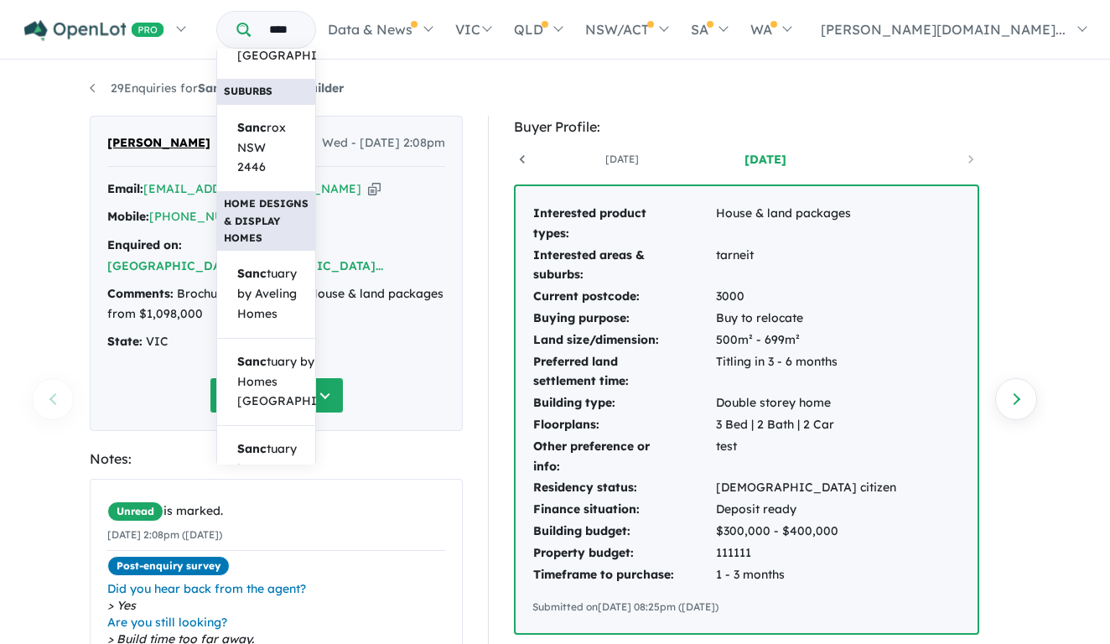
type input "****"
click at [297, 572] on span "Sanc tuary Lakes Builder" at bounding box center [267, 602] width 60 height 60
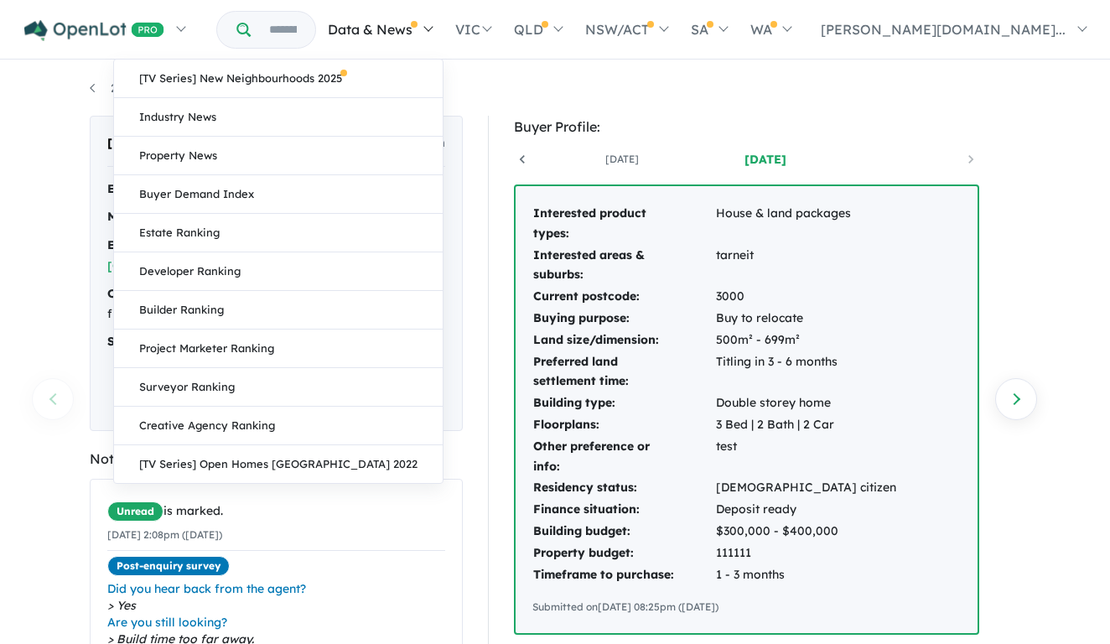
scroll to position [0, 124]
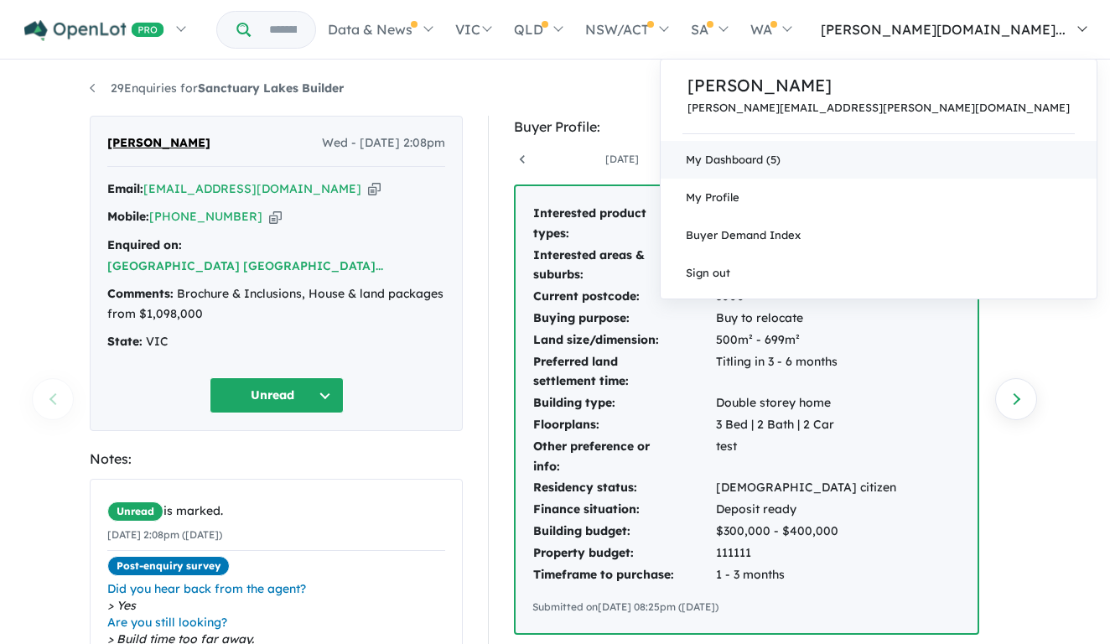
click at [983, 164] on link "My Dashboard (5)" at bounding box center [879, 160] width 436 height 38
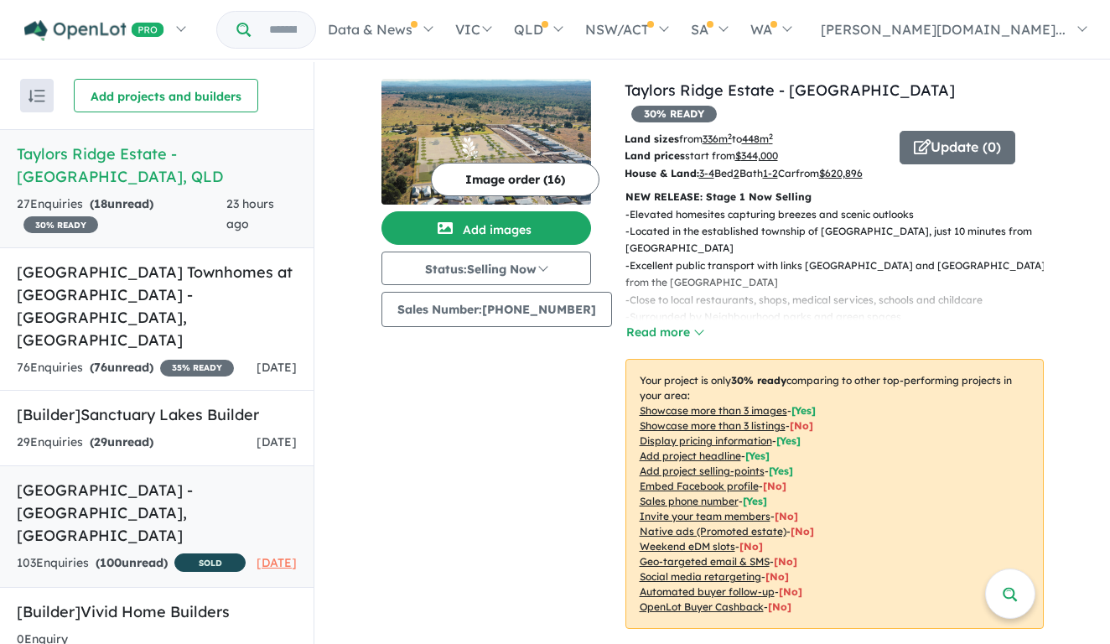
click at [147, 494] on h5 "Sanctuary Lakes Estate - Point Cook , VIC" at bounding box center [157, 513] width 280 height 68
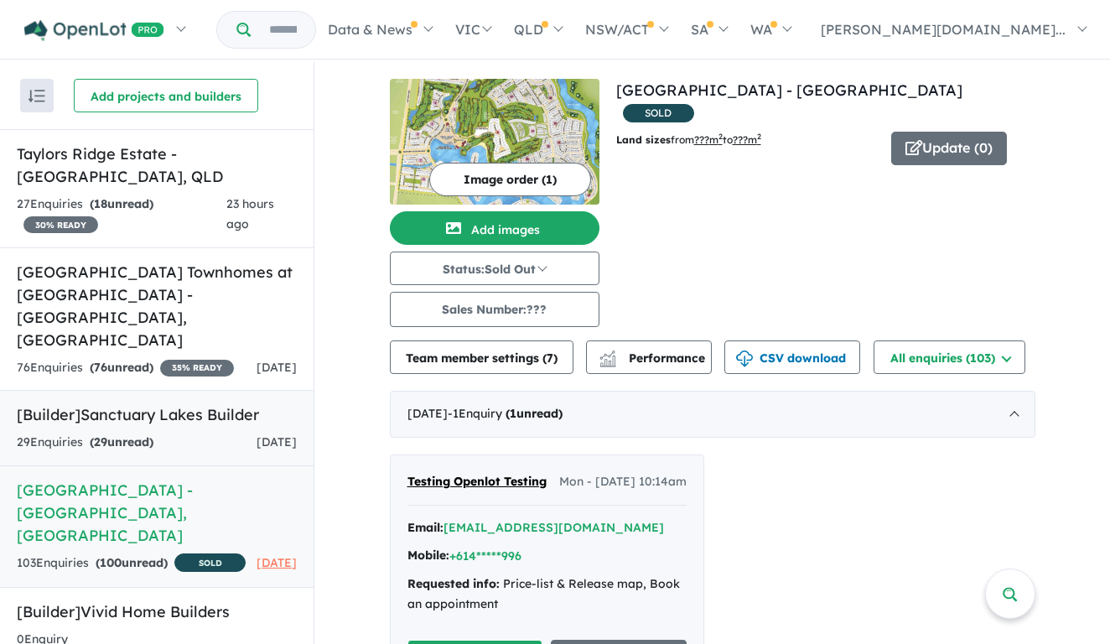
click at [179, 433] on div "29 Enquir ies ( 29 unread) 7 days ago" at bounding box center [157, 443] width 280 height 20
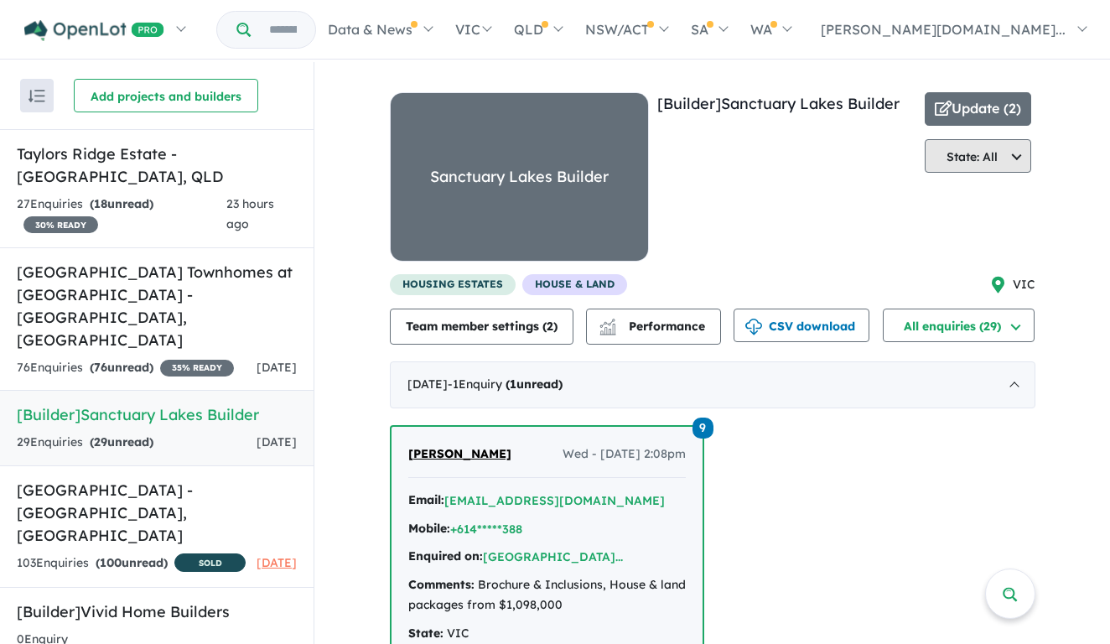
click at [947, 169] on button "State: All" at bounding box center [978, 156] width 107 height 34
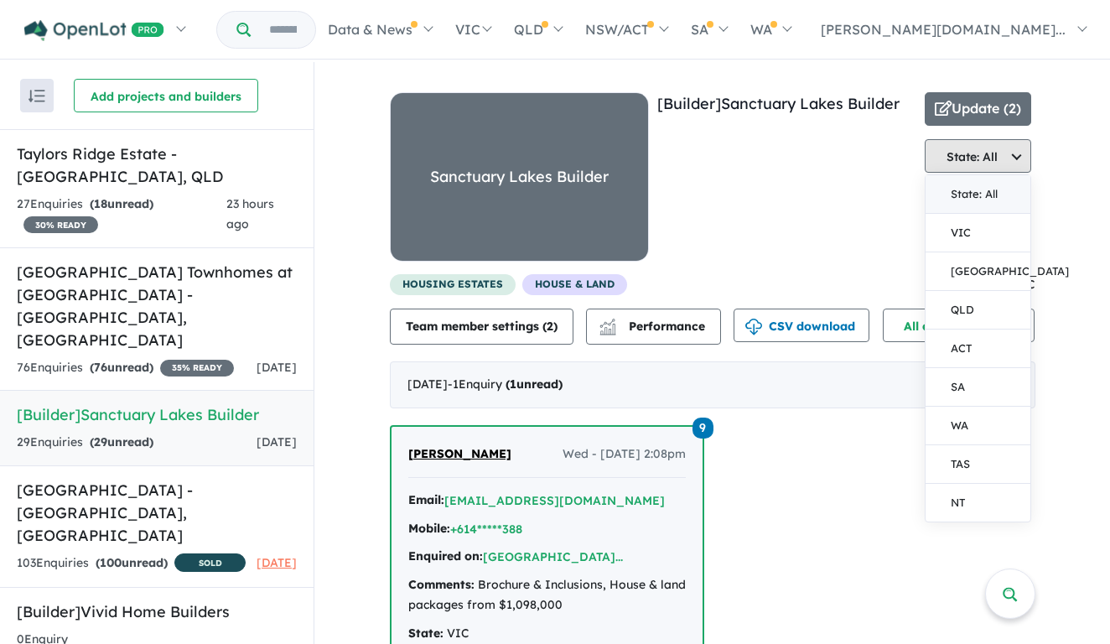
click at [949, 159] on button "State: All" at bounding box center [978, 156] width 107 height 34
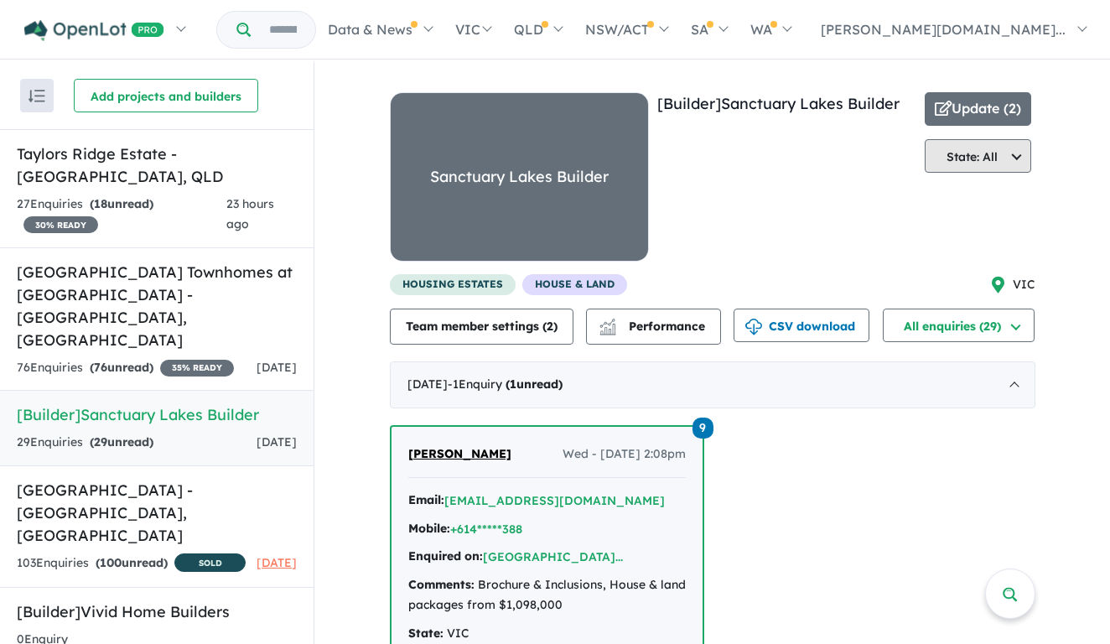
click at [950, 154] on button "State: All" at bounding box center [978, 156] width 107 height 34
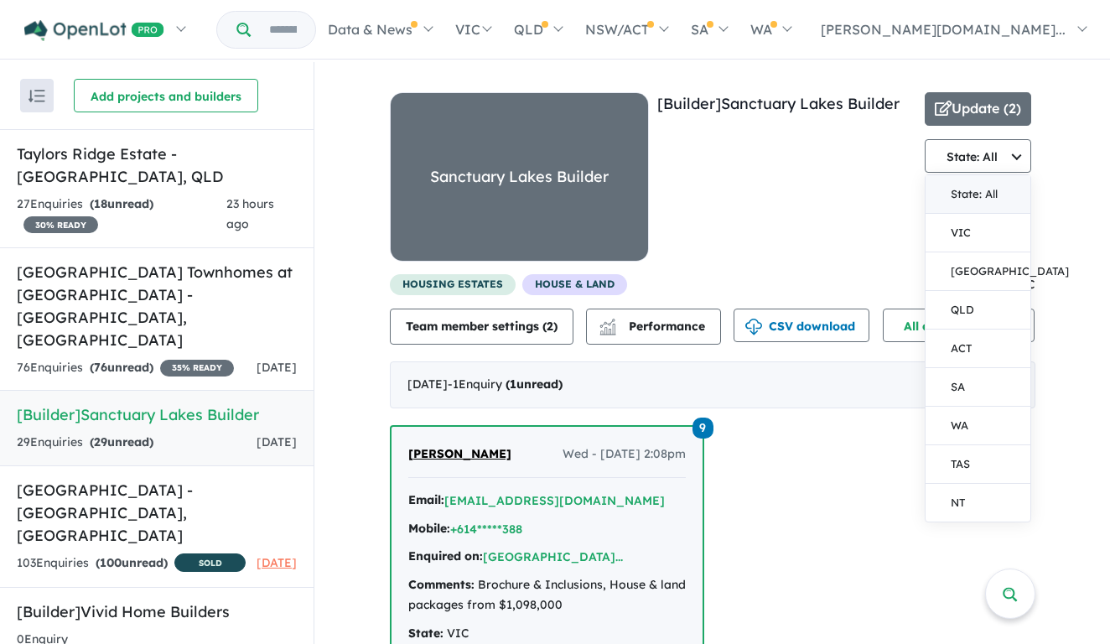
click at [809, 250] on div "[Builder] Sanctuary Lakes Builder" at bounding box center [787, 183] width 259 height 182
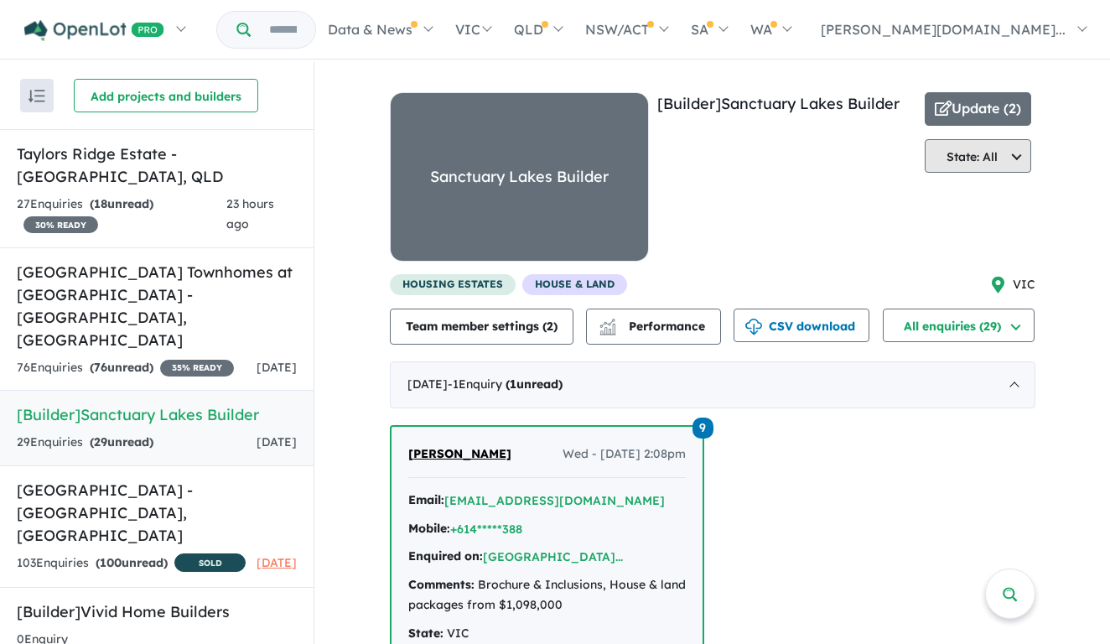
click at [1006, 158] on button "State: All" at bounding box center [978, 156] width 107 height 34
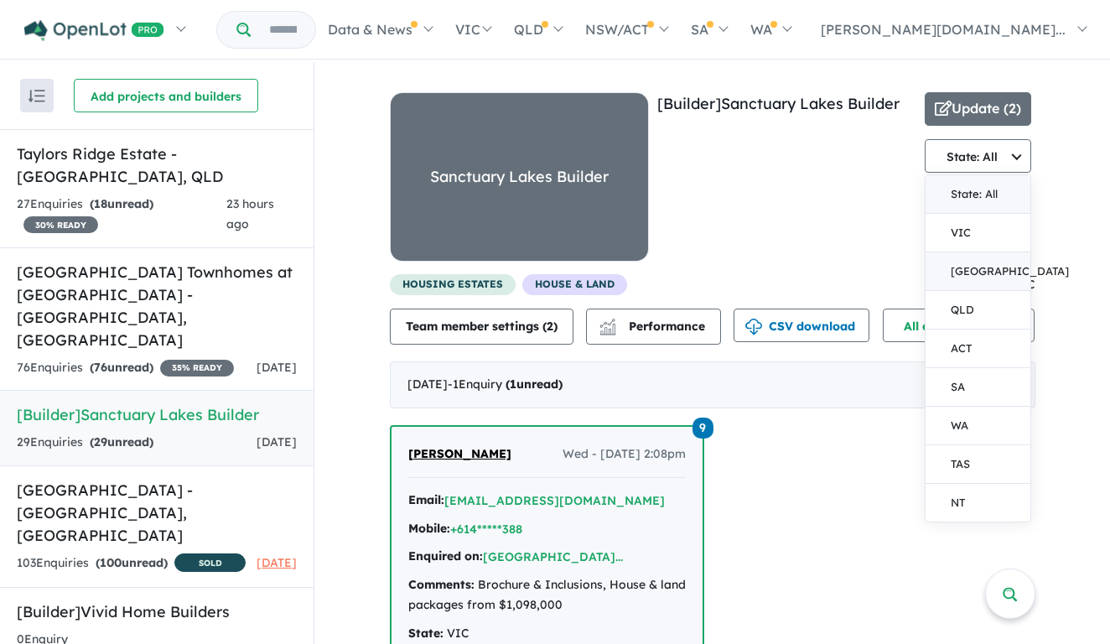
click at [980, 255] on button "[GEOGRAPHIC_DATA]" at bounding box center [979, 271] width 106 height 39
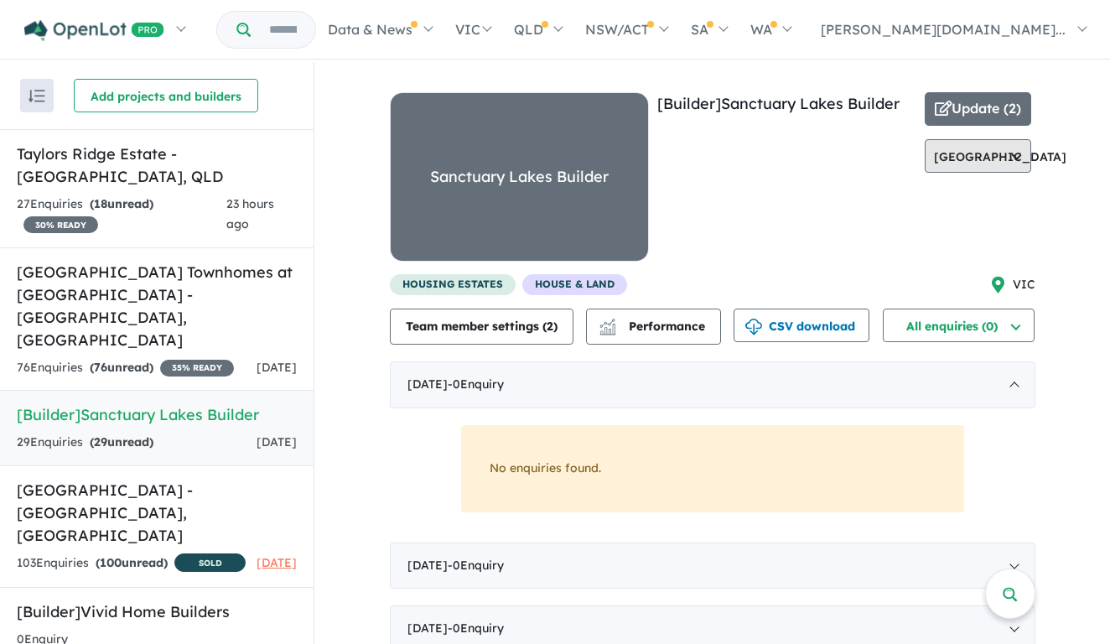
click at [982, 160] on button "[GEOGRAPHIC_DATA]" at bounding box center [978, 156] width 107 height 34
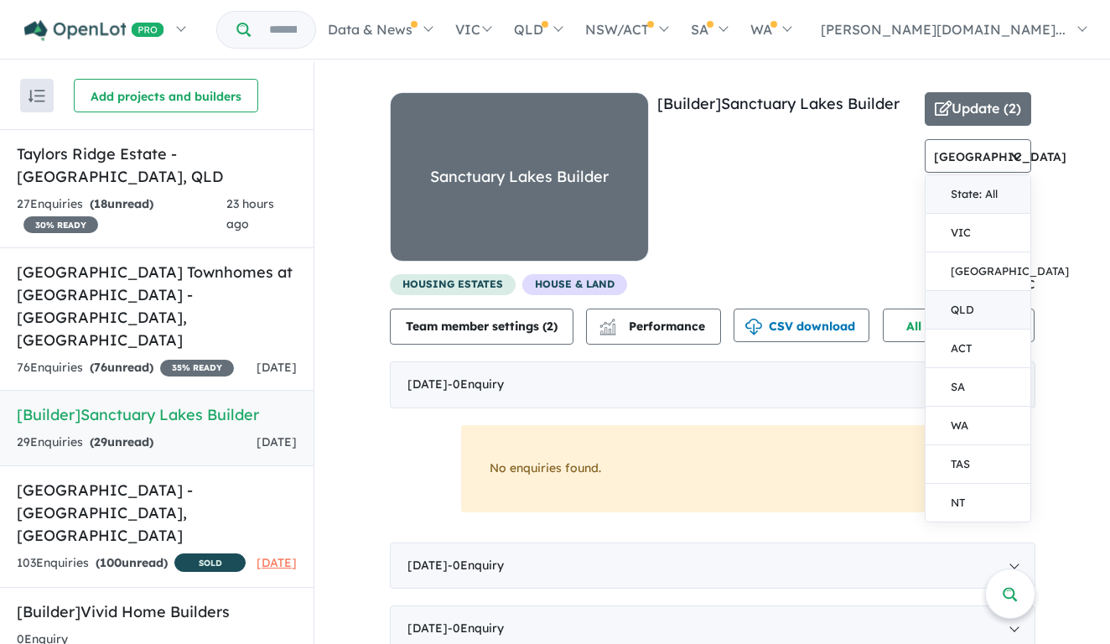
click at [1000, 326] on button "QLD" at bounding box center [979, 310] width 106 height 39
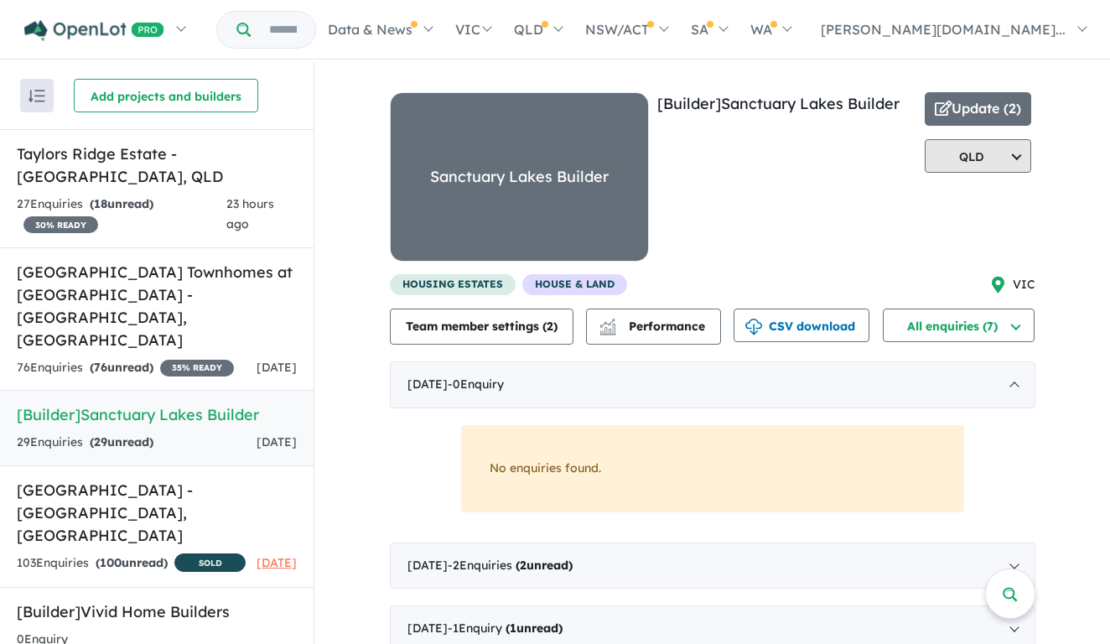
click at [985, 144] on button "QLD" at bounding box center [978, 156] width 107 height 34
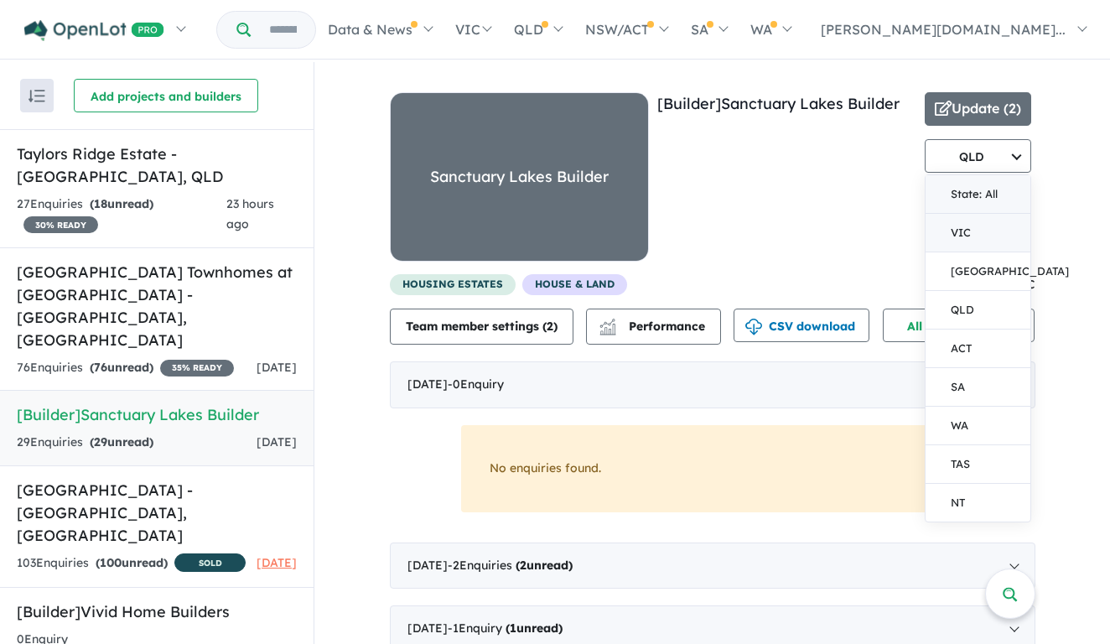
click at [963, 245] on button "VIC" at bounding box center [979, 233] width 106 height 39
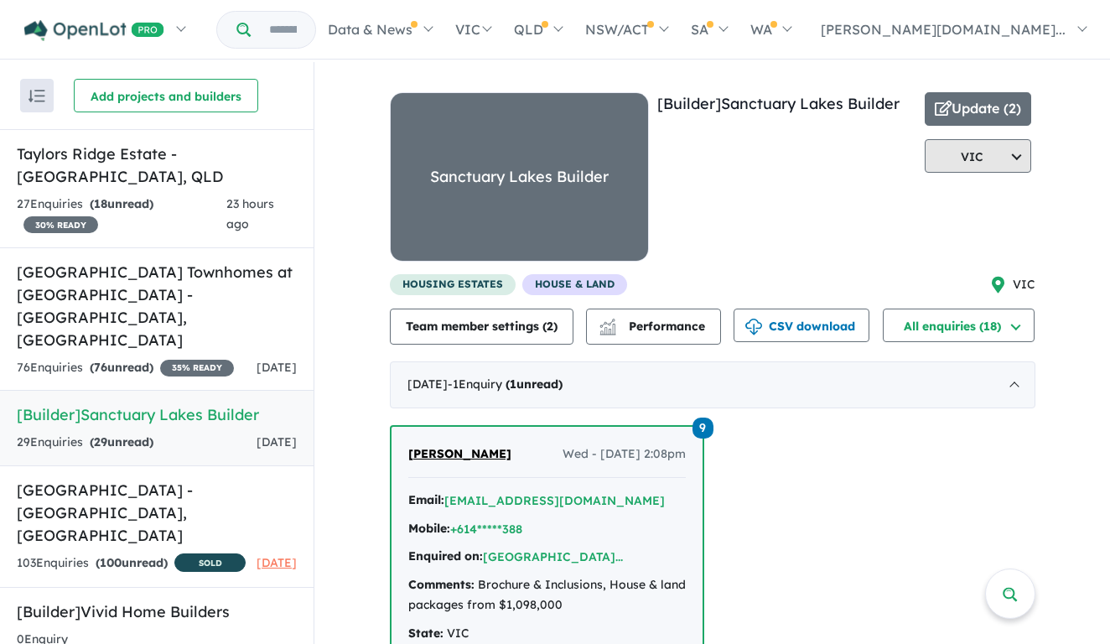
click at [972, 164] on button "VIC" at bounding box center [978, 156] width 107 height 34
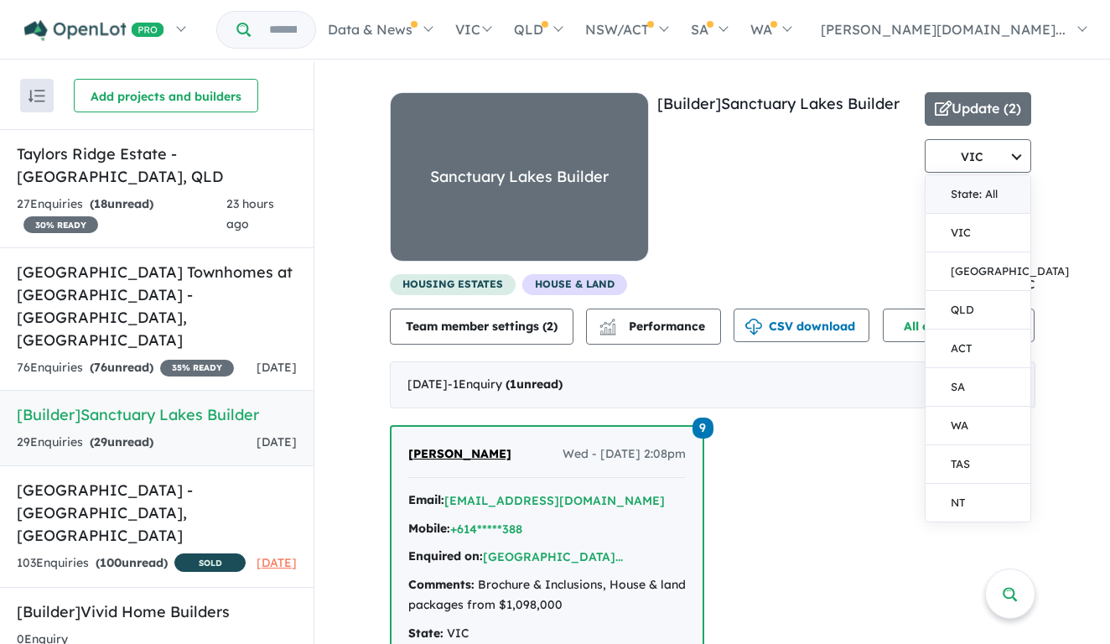
click at [973, 194] on button "State: All" at bounding box center [979, 194] width 106 height 39
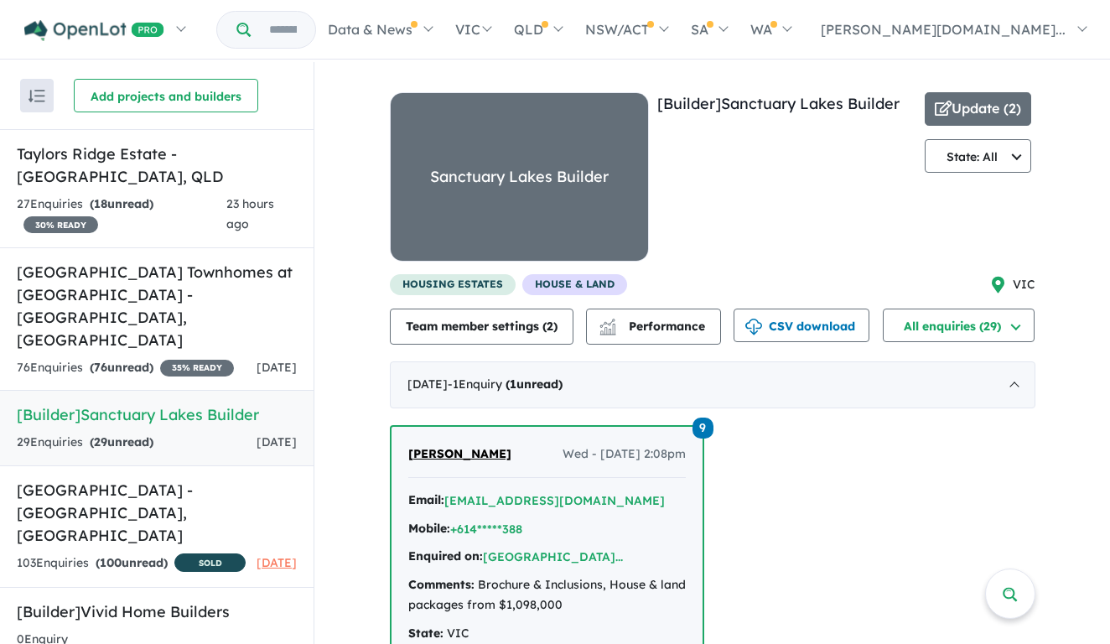
click at [994, 281] on icon at bounding box center [998, 285] width 13 height 17
click at [975, 96] on button "Update ( 2 )" at bounding box center [978, 109] width 107 height 34
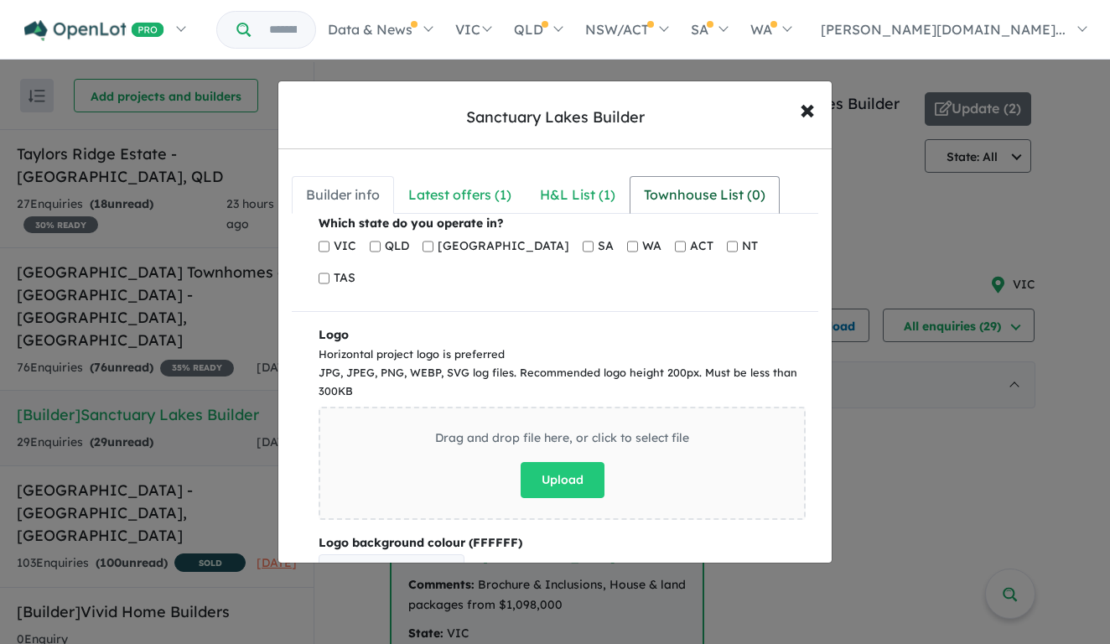
click at [708, 191] on div "Townhouse List ( 0 )" at bounding box center [705, 195] width 122 height 23
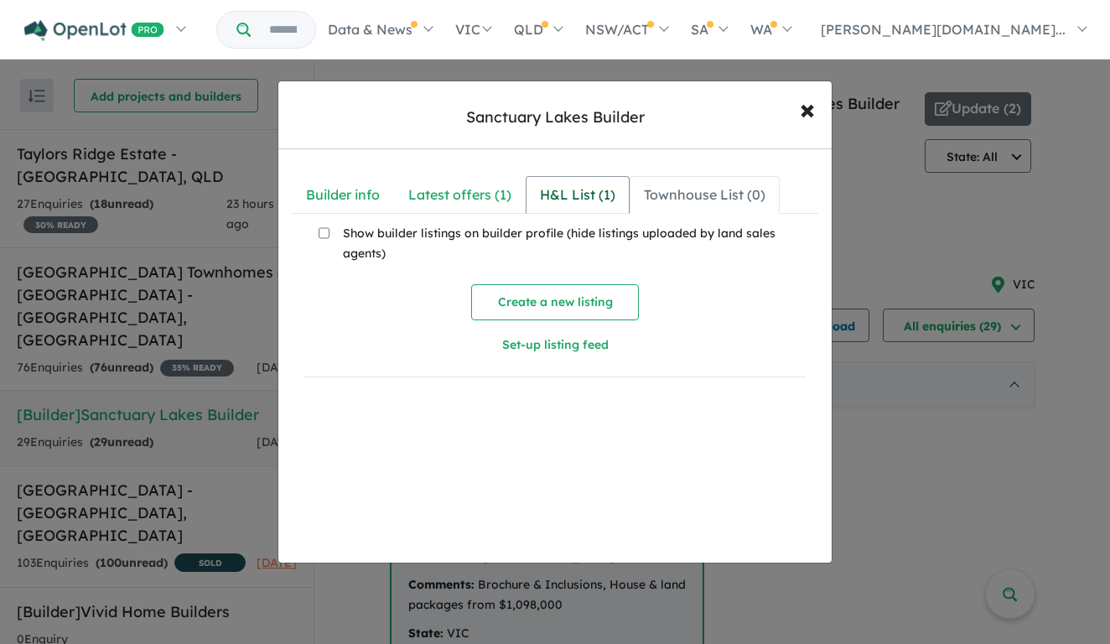
click at [584, 197] on div "H&L List ( 1 )" at bounding box center [577, 195] width 75 height 23
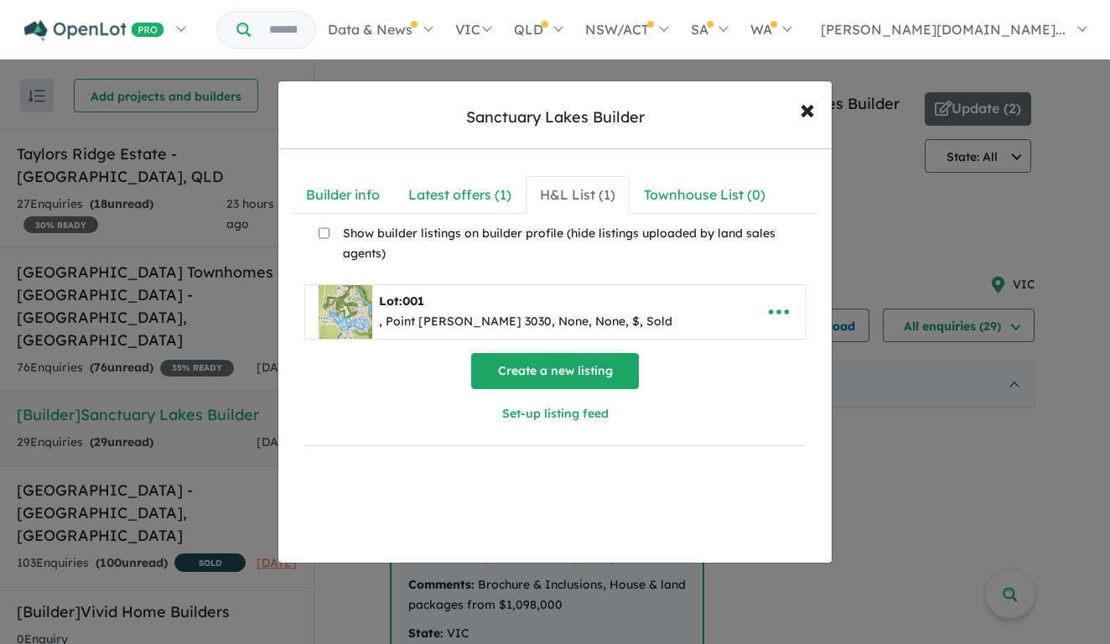
click at [550, 363] on button "Create a new listing" at bounding box center [555, 371] width 168 height 36
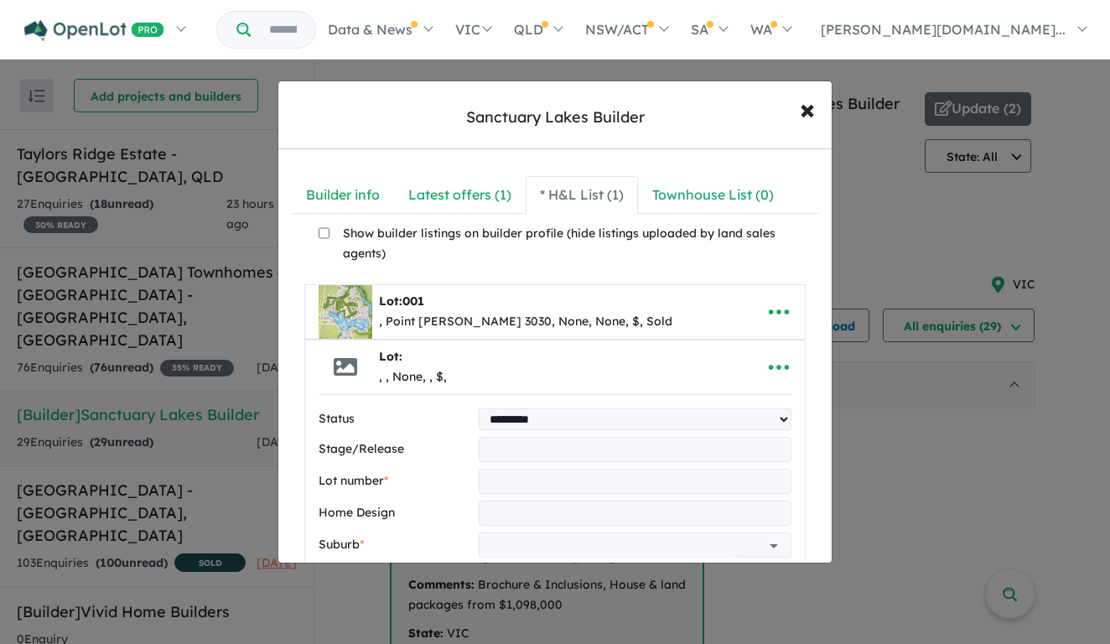
click at [466, 185] on div "Latest offers ( 1 )" at bounding box center [459, 195] width 103 height 23
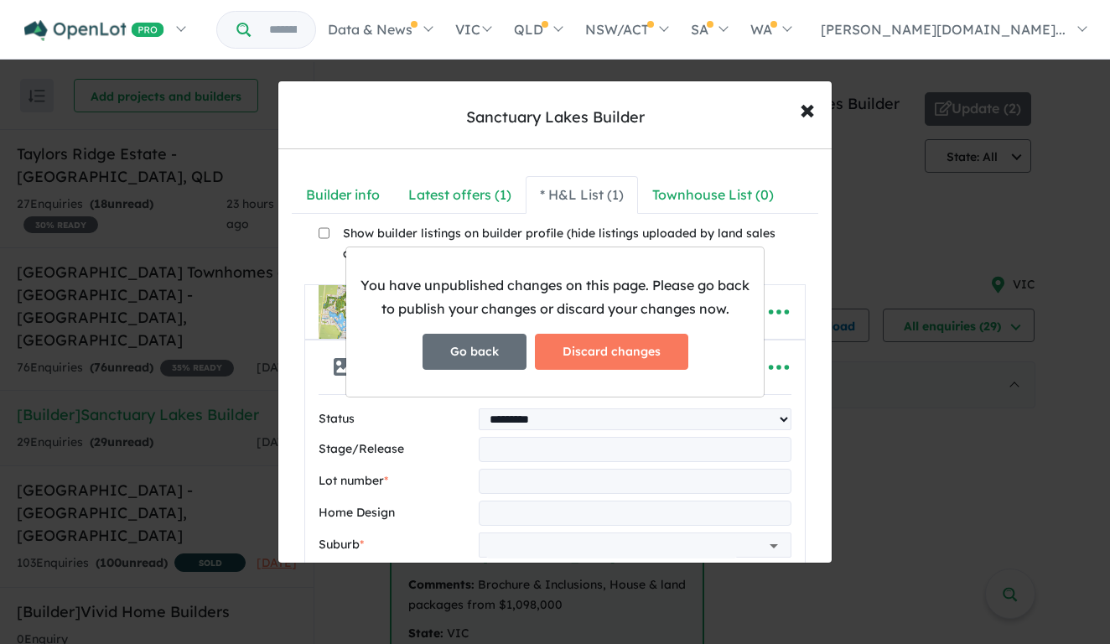
click at [483, 356] on button "Go back" at bounding box center [475, 352] width 104 height 36
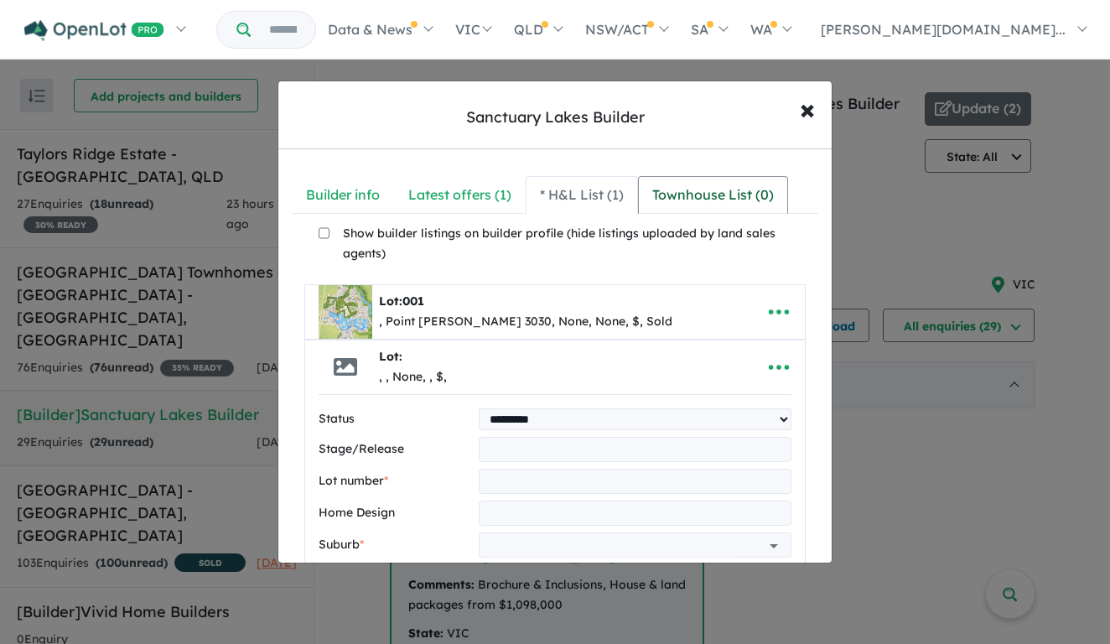
click at [720, 186] on div "Townhouse List ( 0 )" at bounding box center [714, 195] width 122 height 23
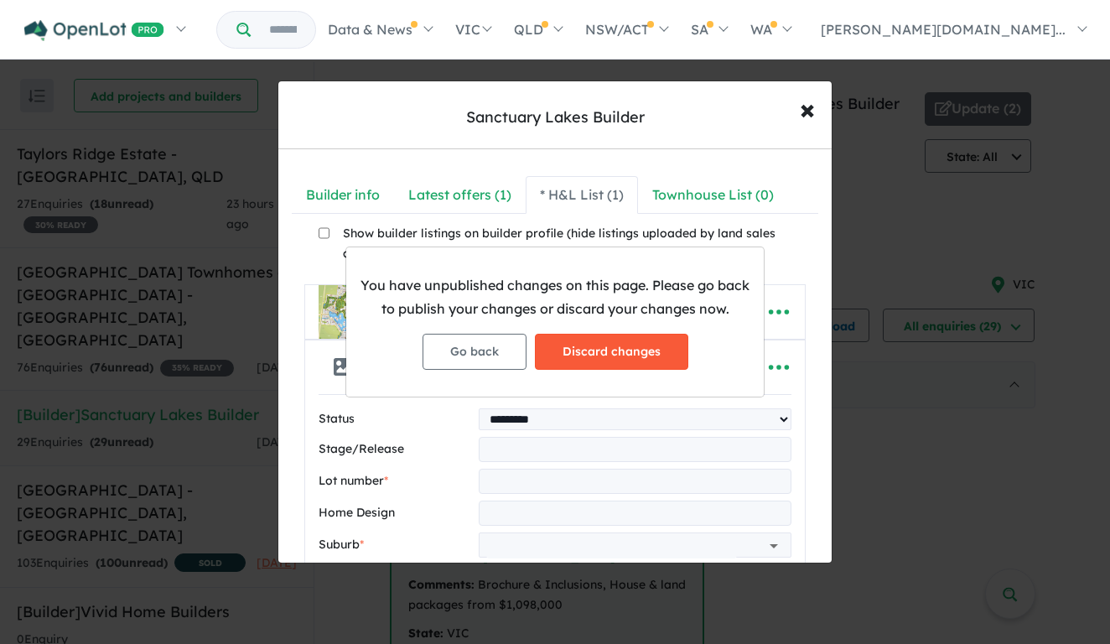
click at [583, 348] on button "Discard changes" at bounding box center [611, 352] width 153 height 36
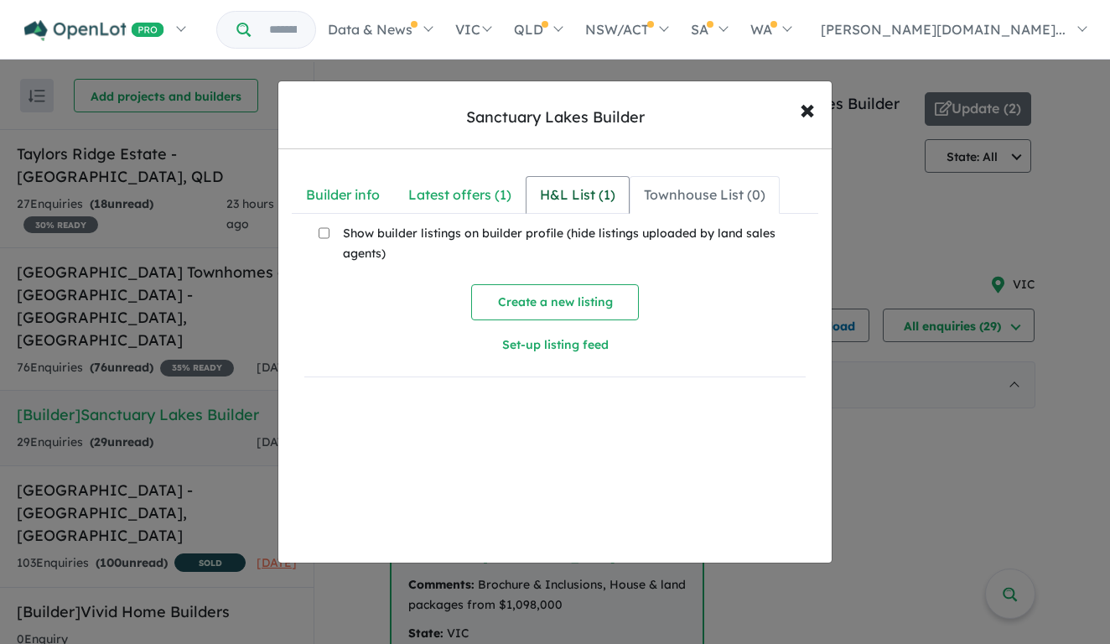
click at [590, 186] on div "H&L List ( 1 )" at bounding box center [577, 195] width 75 height 23
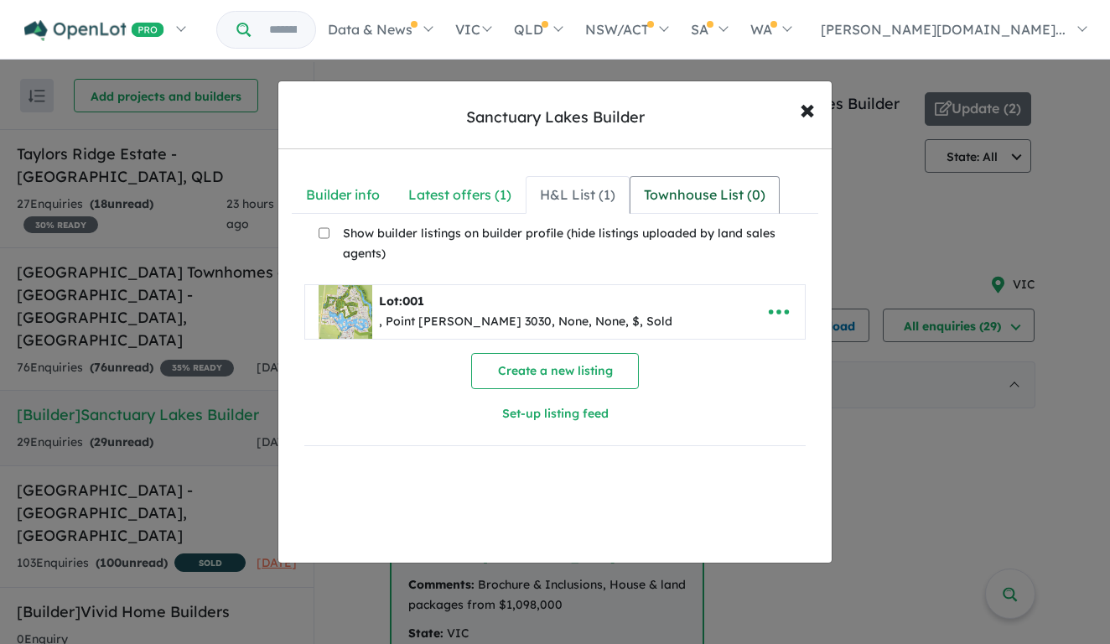
click at [690, 190] on div "Townhouse List ( 0 )" at bounding box center [705, 195] width 122 height 23
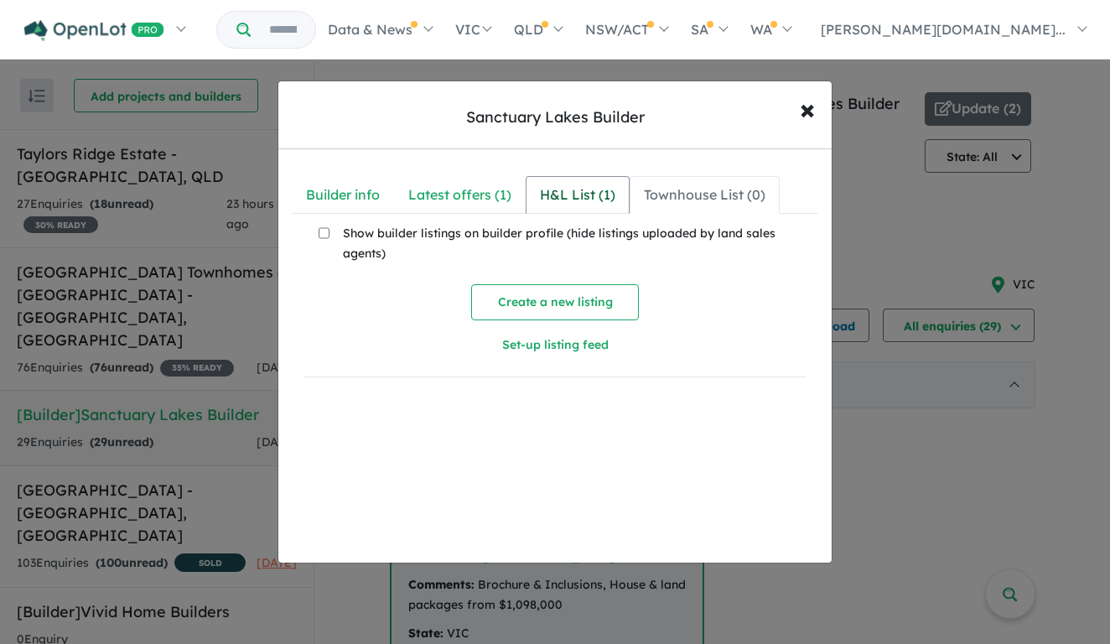
drag, startPoint x: 596, startPoint y: 177, endPoint x: 590, endPoint y: 198, distance: 21.8
click at [596, 179] on link "H&L List ( 1 )" at bounding box center [578, 195] width 104 height 38
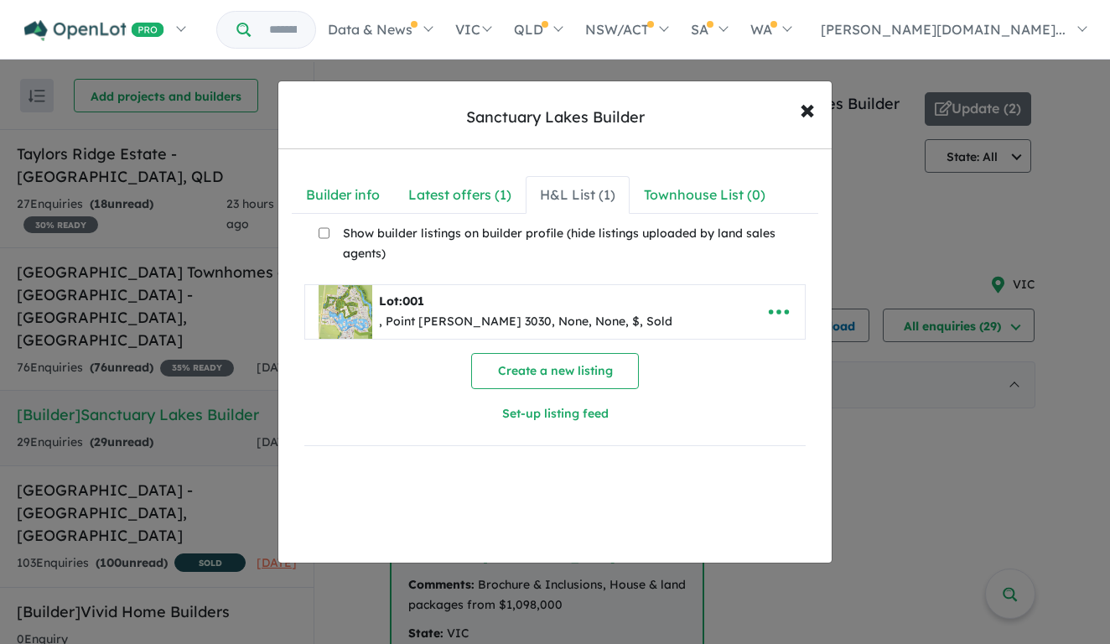
click at [493, 292] on div "Lot: 001" at bounding box center [526, 302] width 294 height 20
click at [424, 301] on b "001" at bounding box center [414, 301] width 22 height 15
click at [444, 197] on div "Latest offers ( 1 )" at bounding box center [459, 195] width 103 height 23
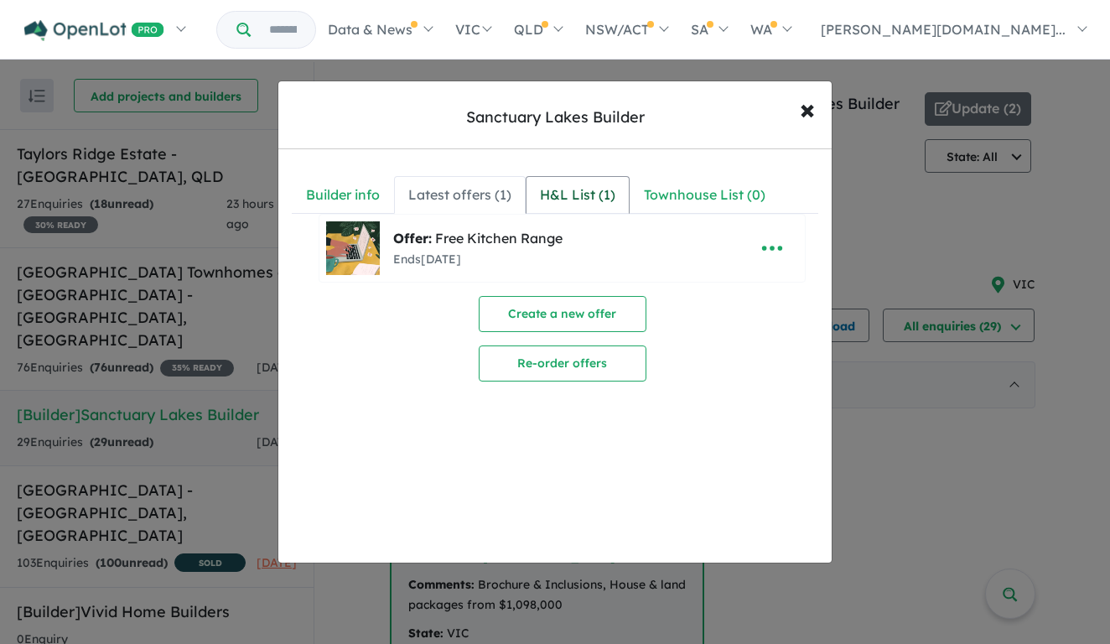
click at [566, 193] on div "H&L List ( 1 )" at bounding box center [577, 195] width 75 height 23
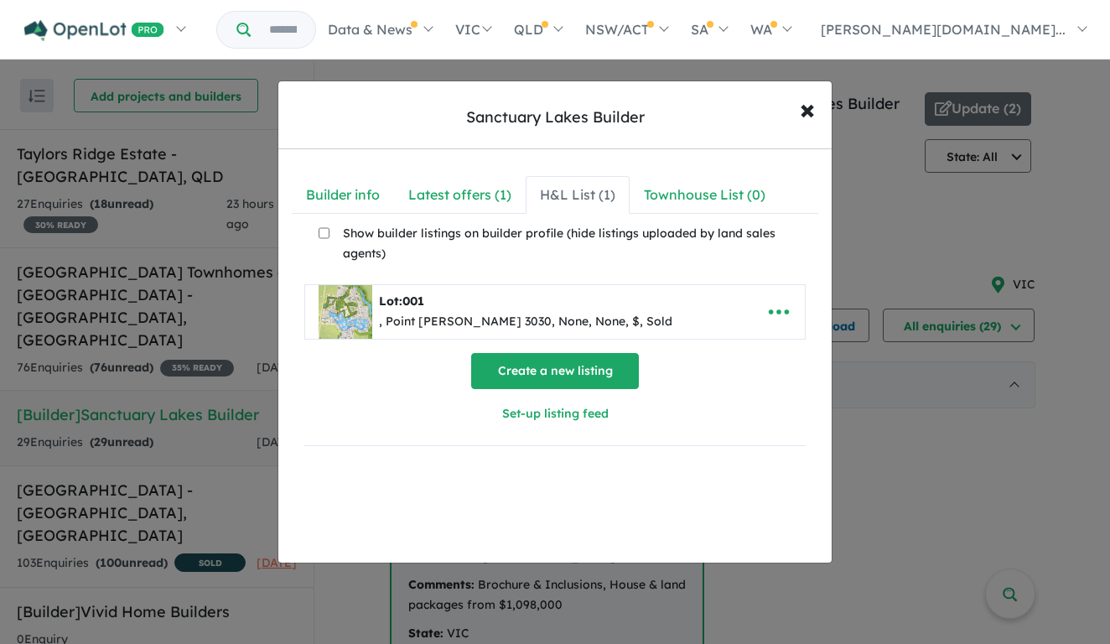
click at [536, 379] on button "Create a new listing" at bounding box center [555, 371] width 168 height 36
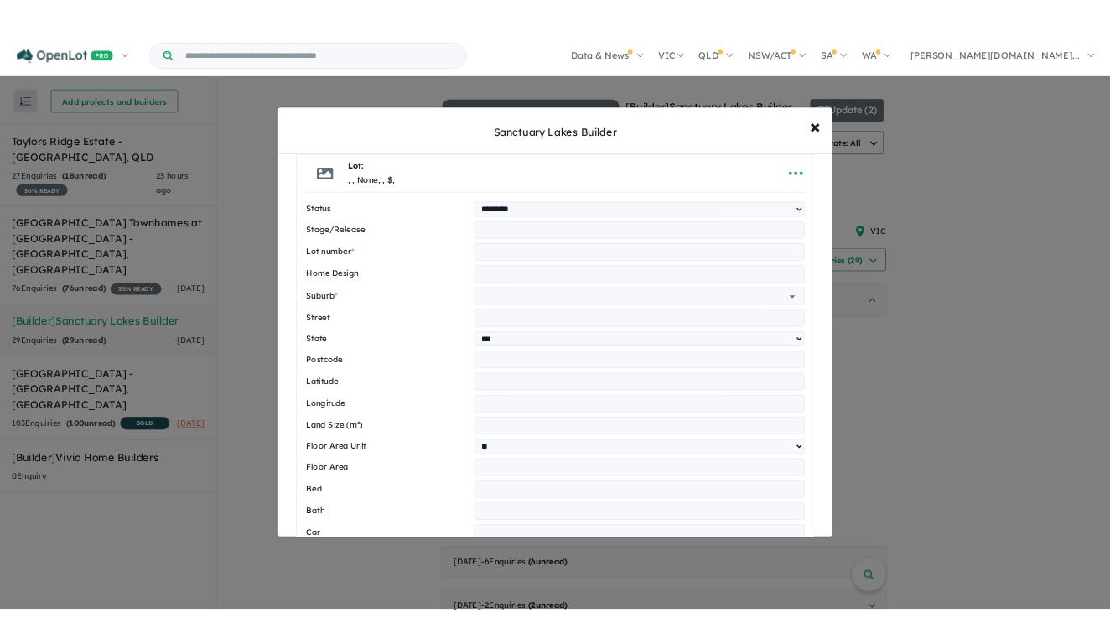
scroll to position [733, 0]
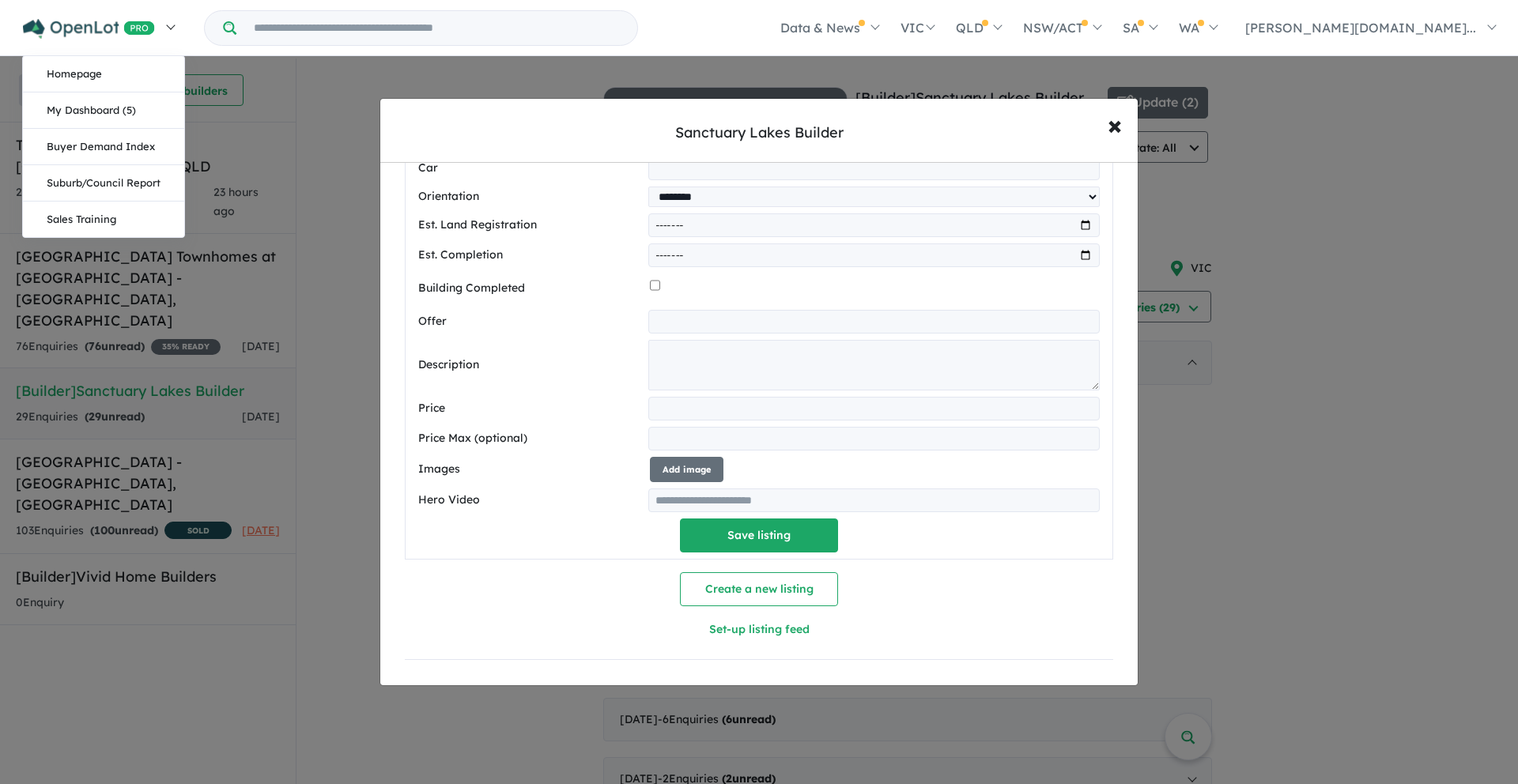
click at [68, 22] on img at bounding box center [89, 28] width 132 height 20
click at [151, 63] on link "Homepage" at bounding box center [103, 74] width 161 height 37
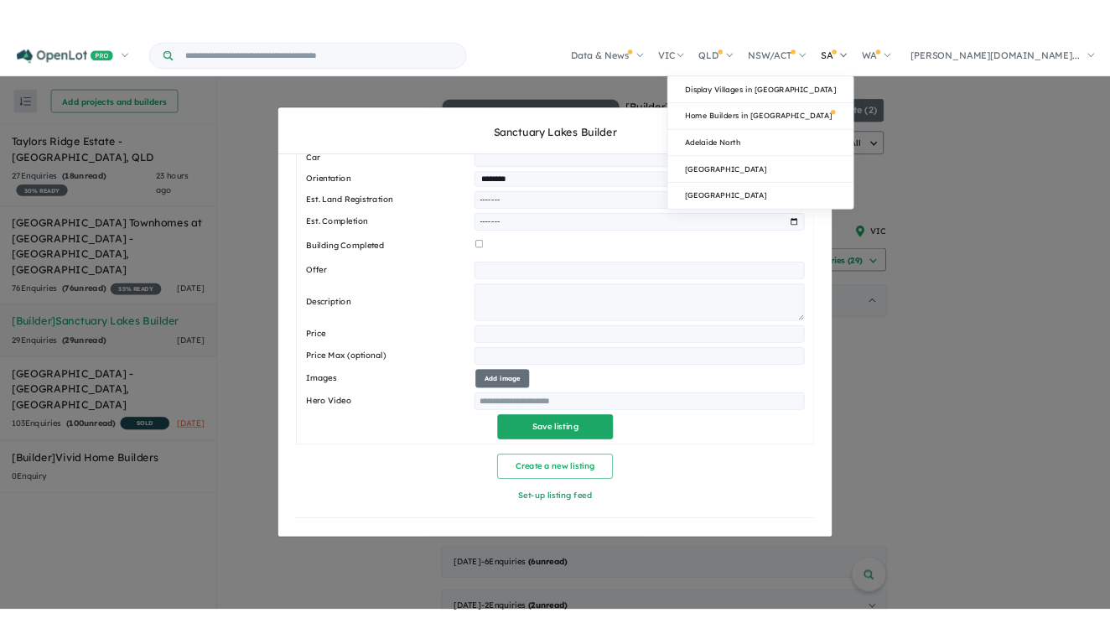
scroll to position [753, 0]
